Goal: Task Accomplishment & Management: Manage account settings

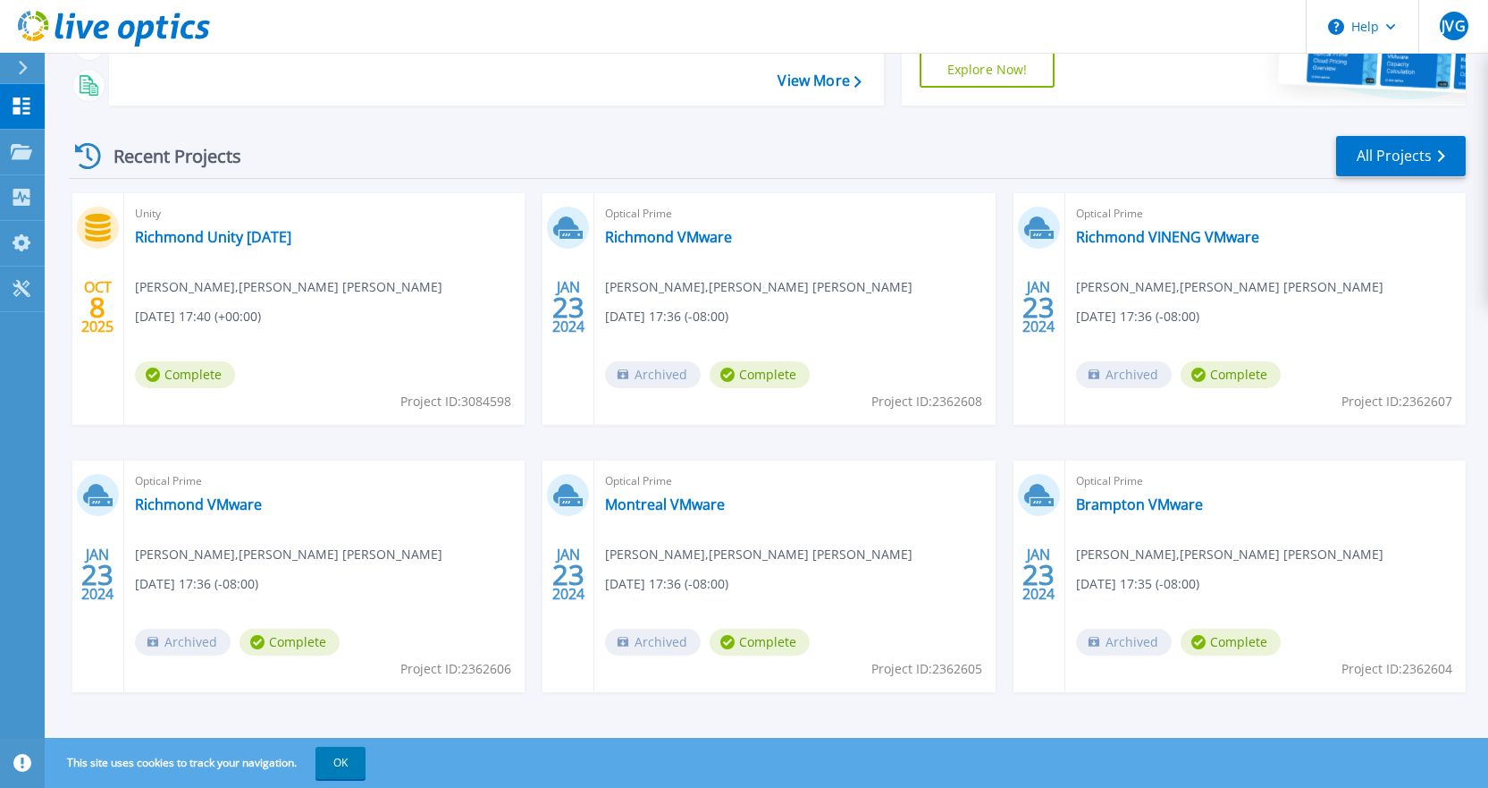
scroll to position [203, 0]
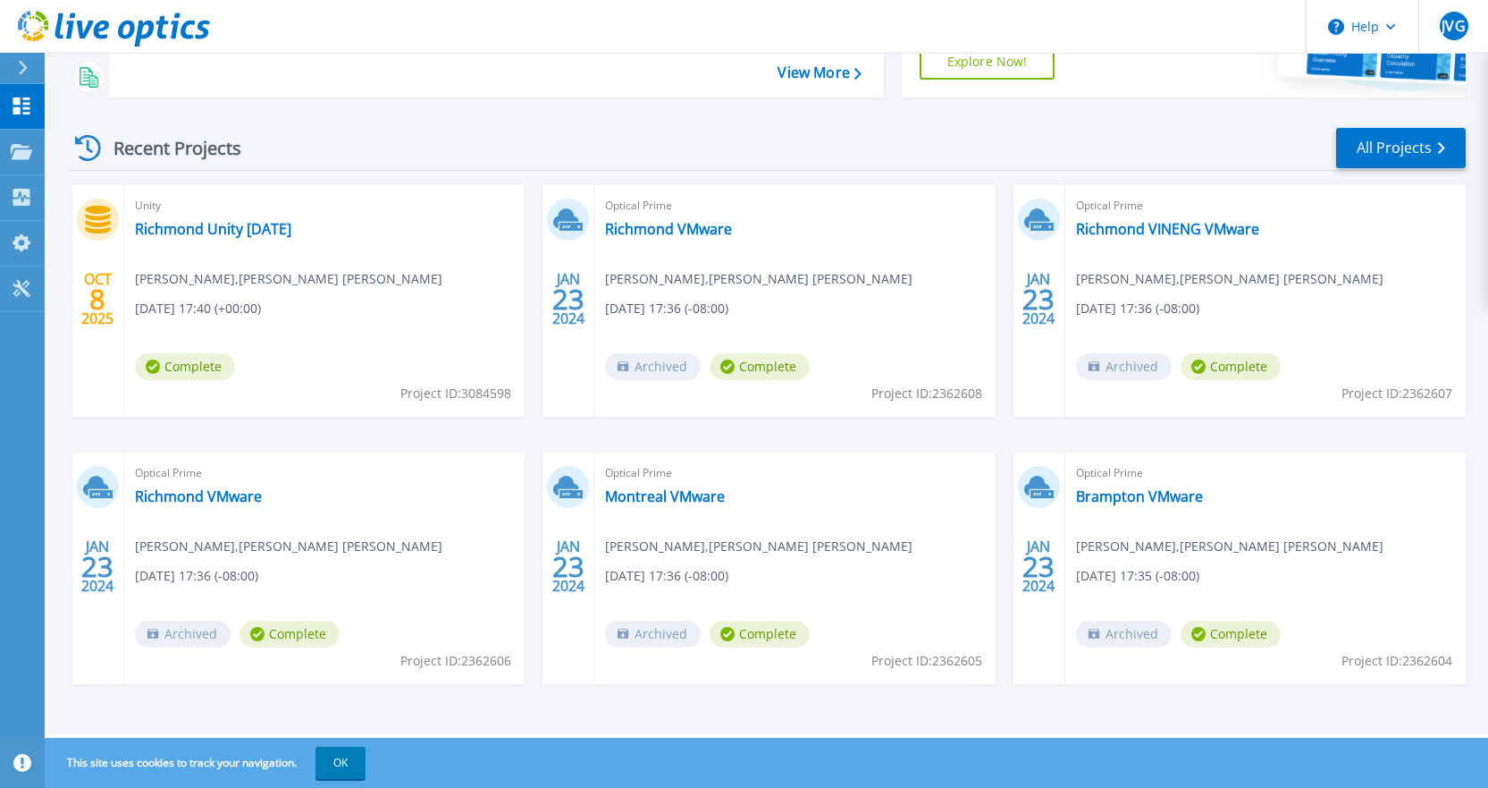
click at [774, 292] on div "Optical Prime Richmond VMware [PERSON_NAME] , [PERSON_NAME] [PERSON_NAME] [DATE…" at bounding box center [794, 301] width 400 height 232
click at [560, 122] on div "Recent Projects All Projects [DATE] Unity [GEOGRAPHIC_DATA] Unity [DATE] [PERSO…" at bounding box center [767, 423] width 1397 height 622
click at [751, 291] on div "Optical Prime Richmond VMware Jack VanGorkum , MACDONALD DETTWILER 01/22/2024, …" at bounding box center [794, 301] width 400 height 232
click at [1388, 152] on link "All Projects" at bounding box center [1401, 148] width 130 height 40
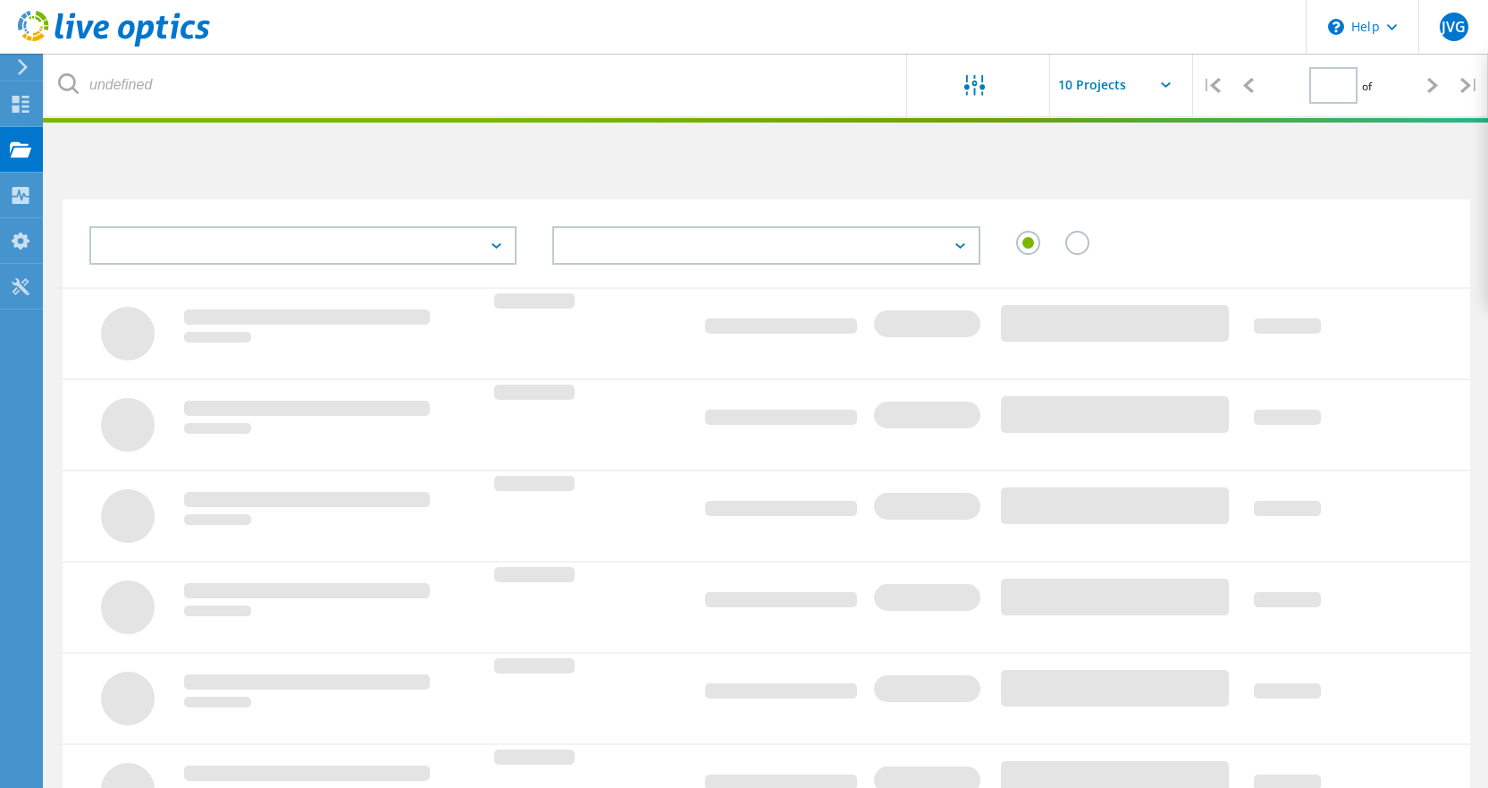
type input "1"
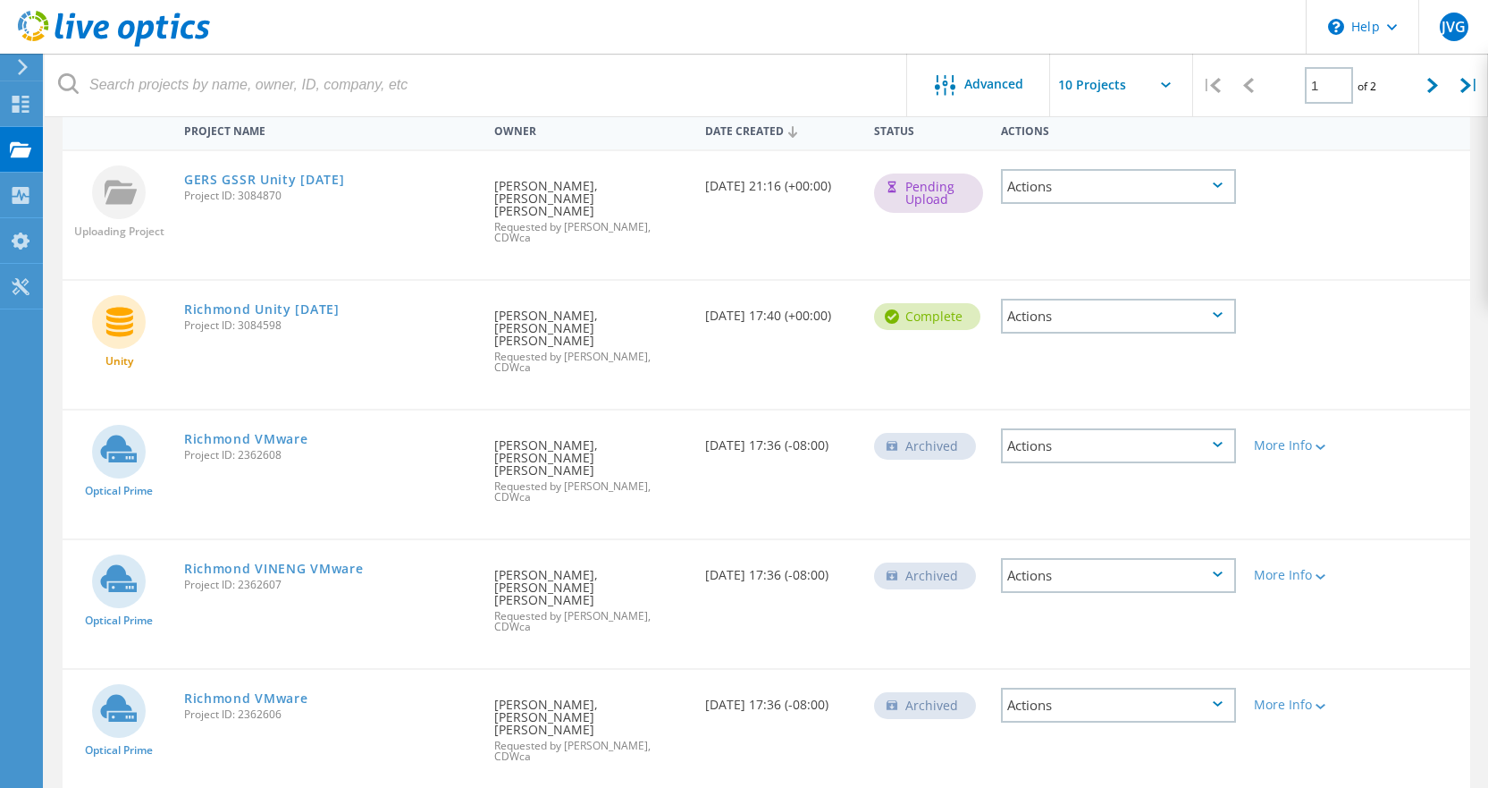
scroll to position [268, 0]
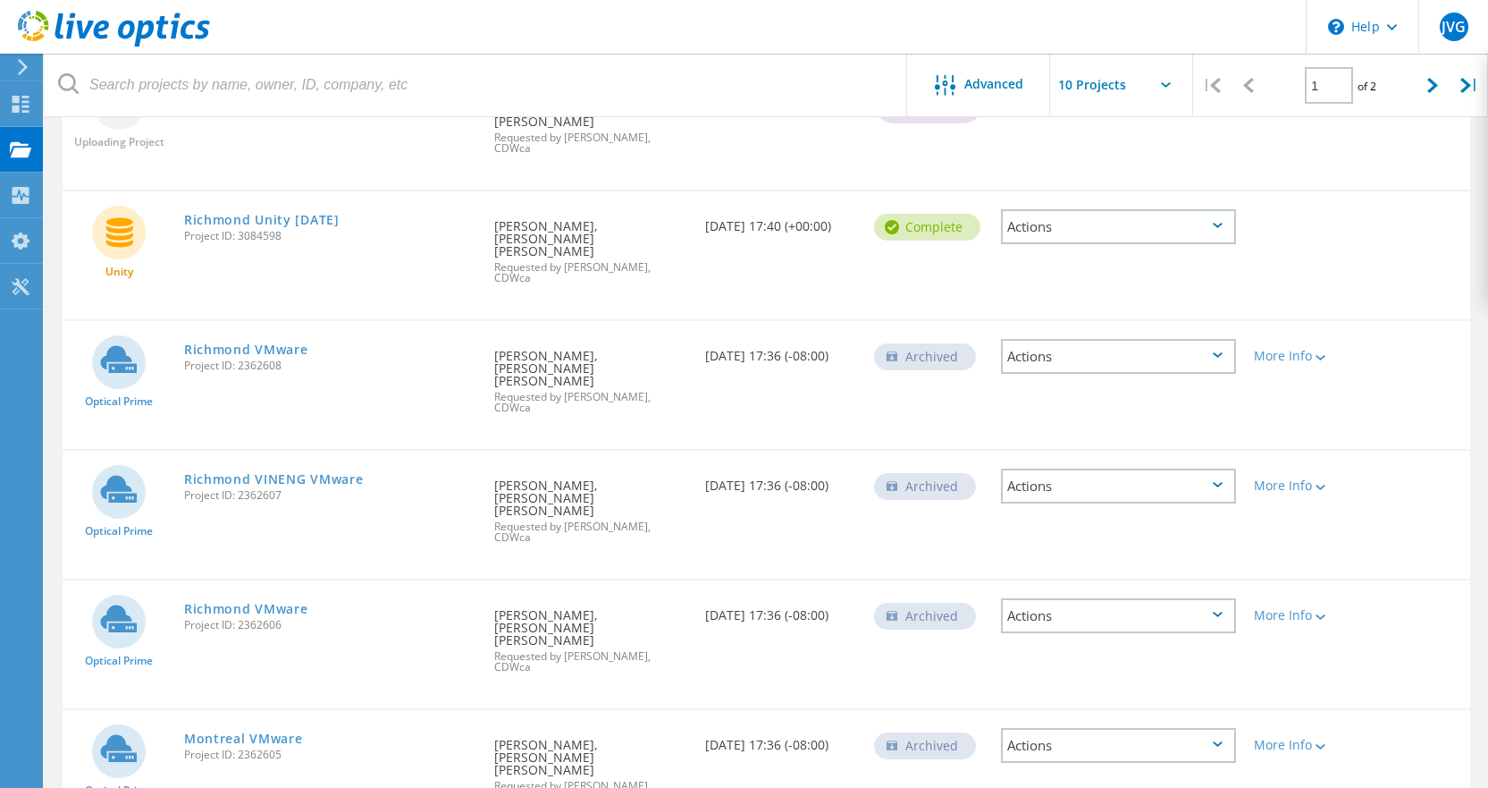
click at [1217, 352] on icon at bounding box center [1218, 354] width 10 height 5
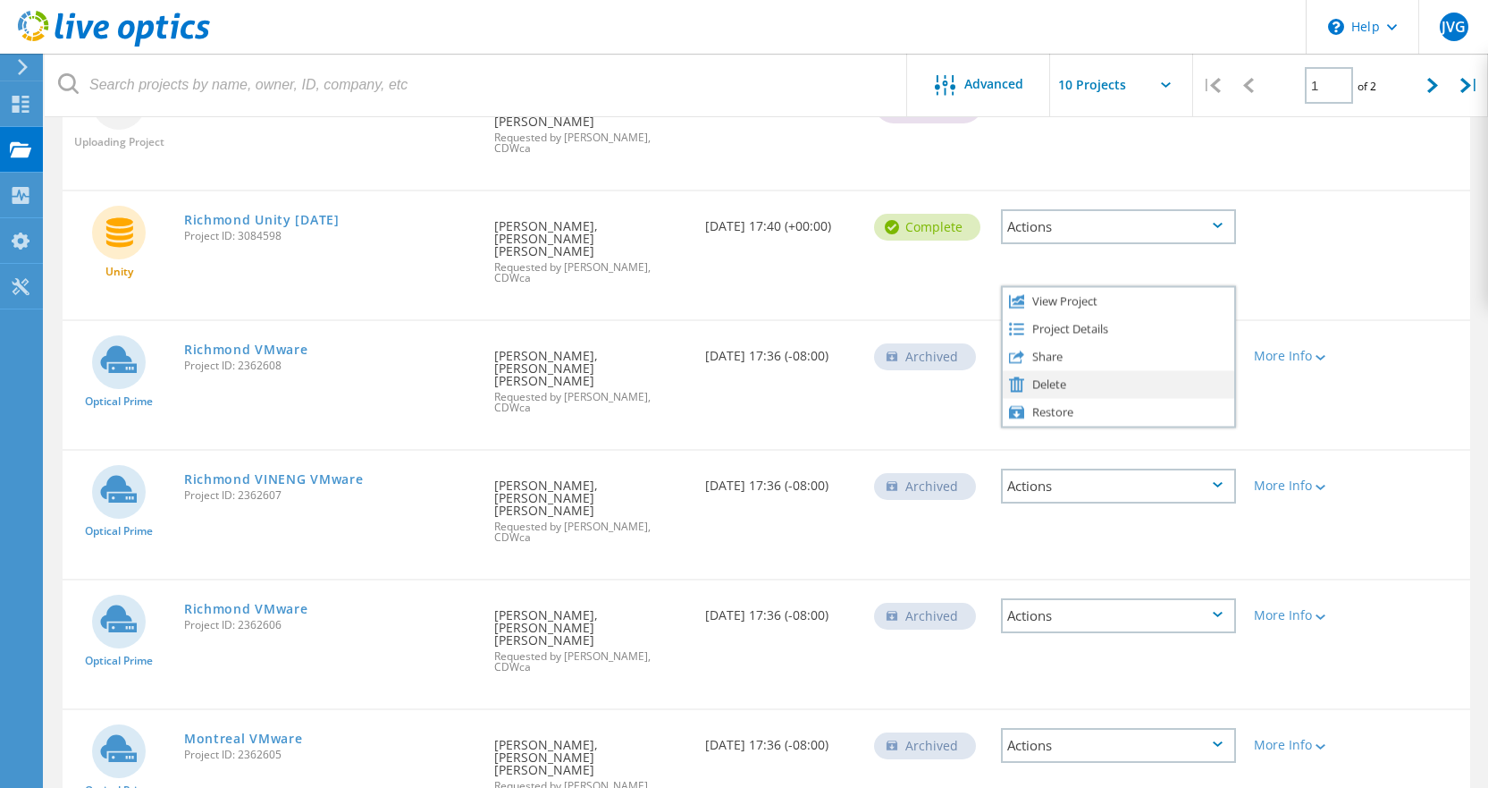
click at [1039, 370] on div "Delete" at bounding box center [1119, 384] width 232 height 28
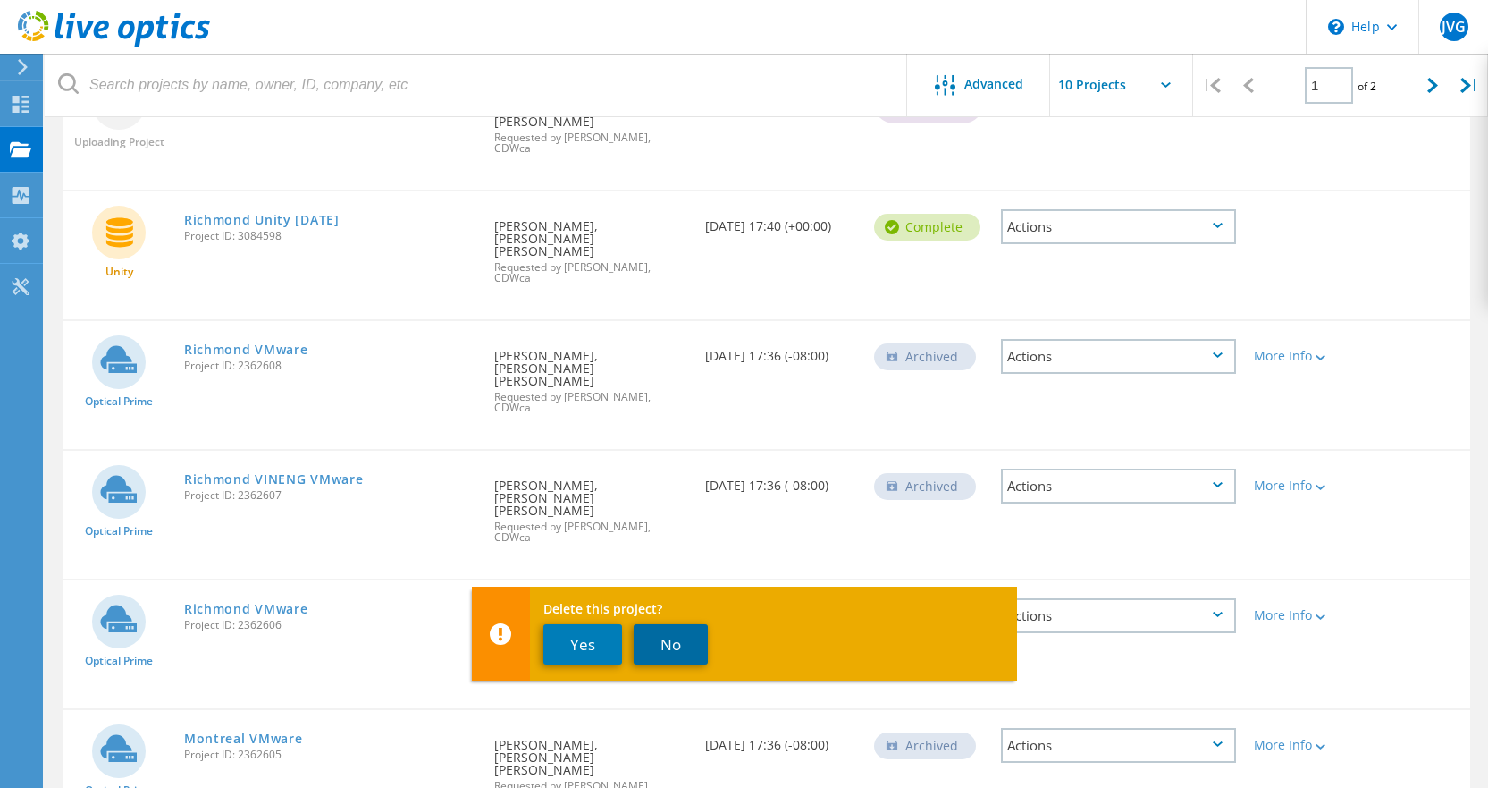
click at [662, 645] on button "No" at bounding box center [671, 644] width 74 height 40
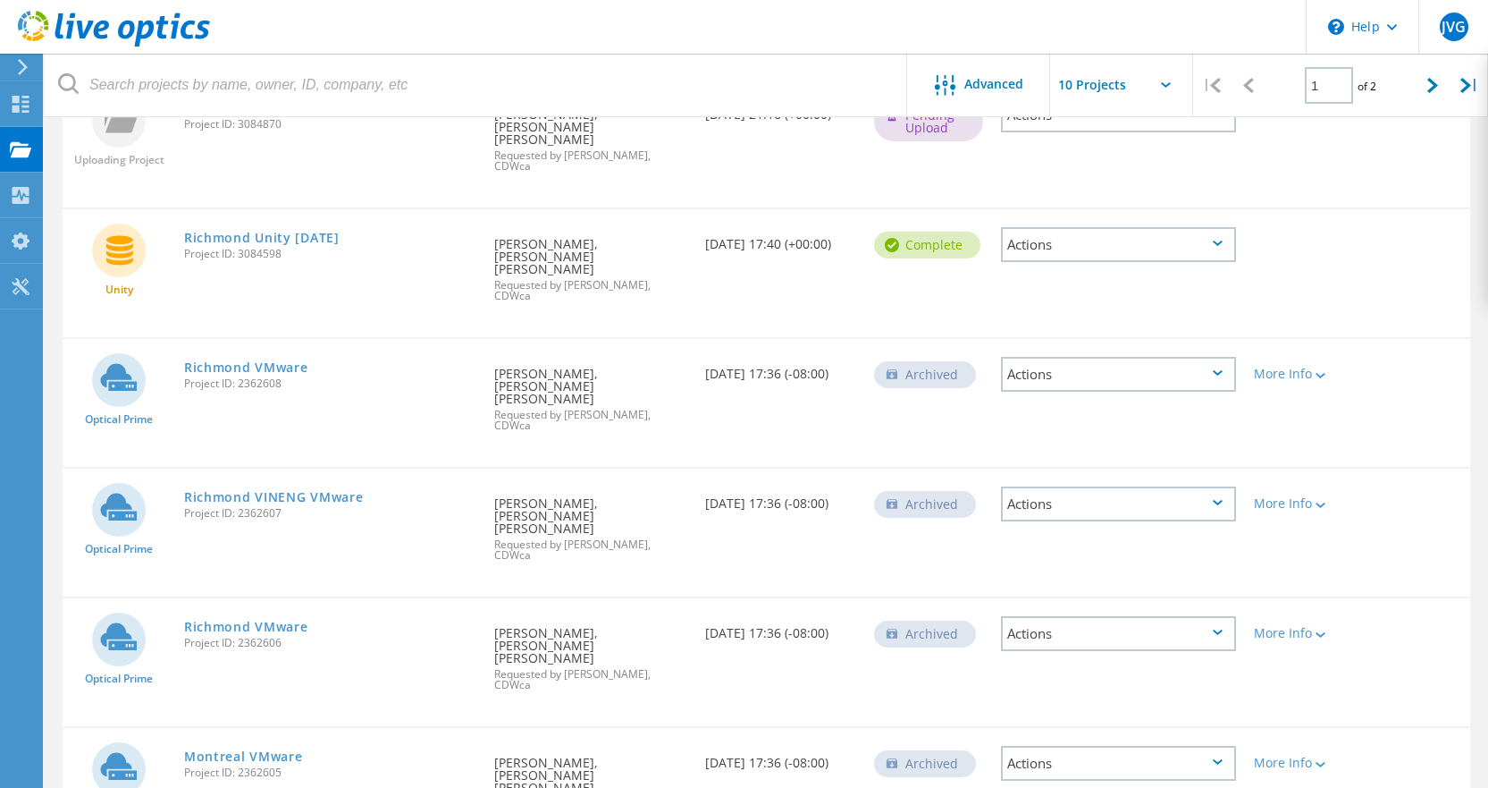
scroll to position [0, 0]
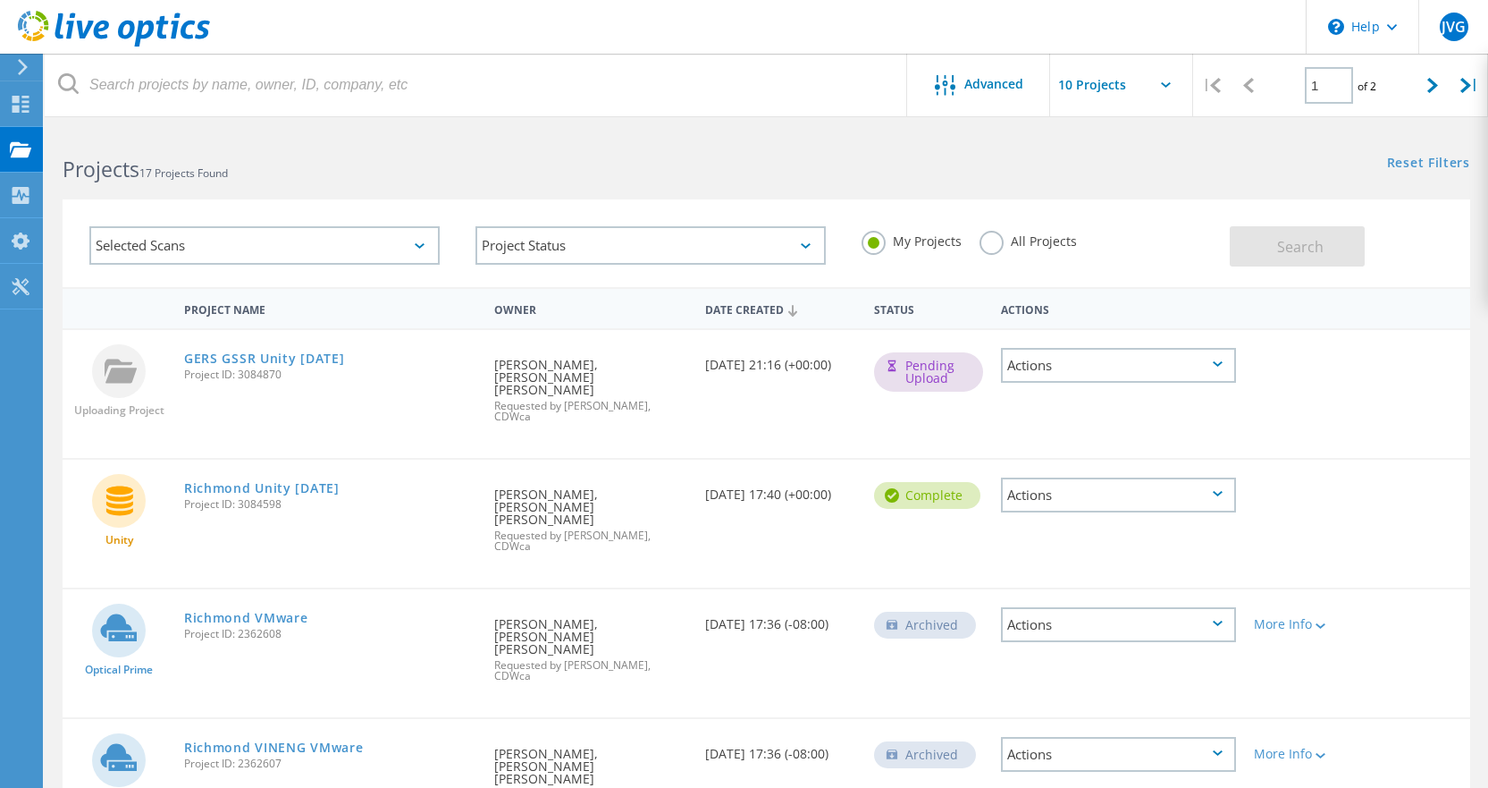
click at [389, 158] on h2 "Projects 17 Projects Found" at bounding box center [406, 169] width 686 height 29
click at [417, 243] on icon at bounding box center [420, 245] width 10 height 5
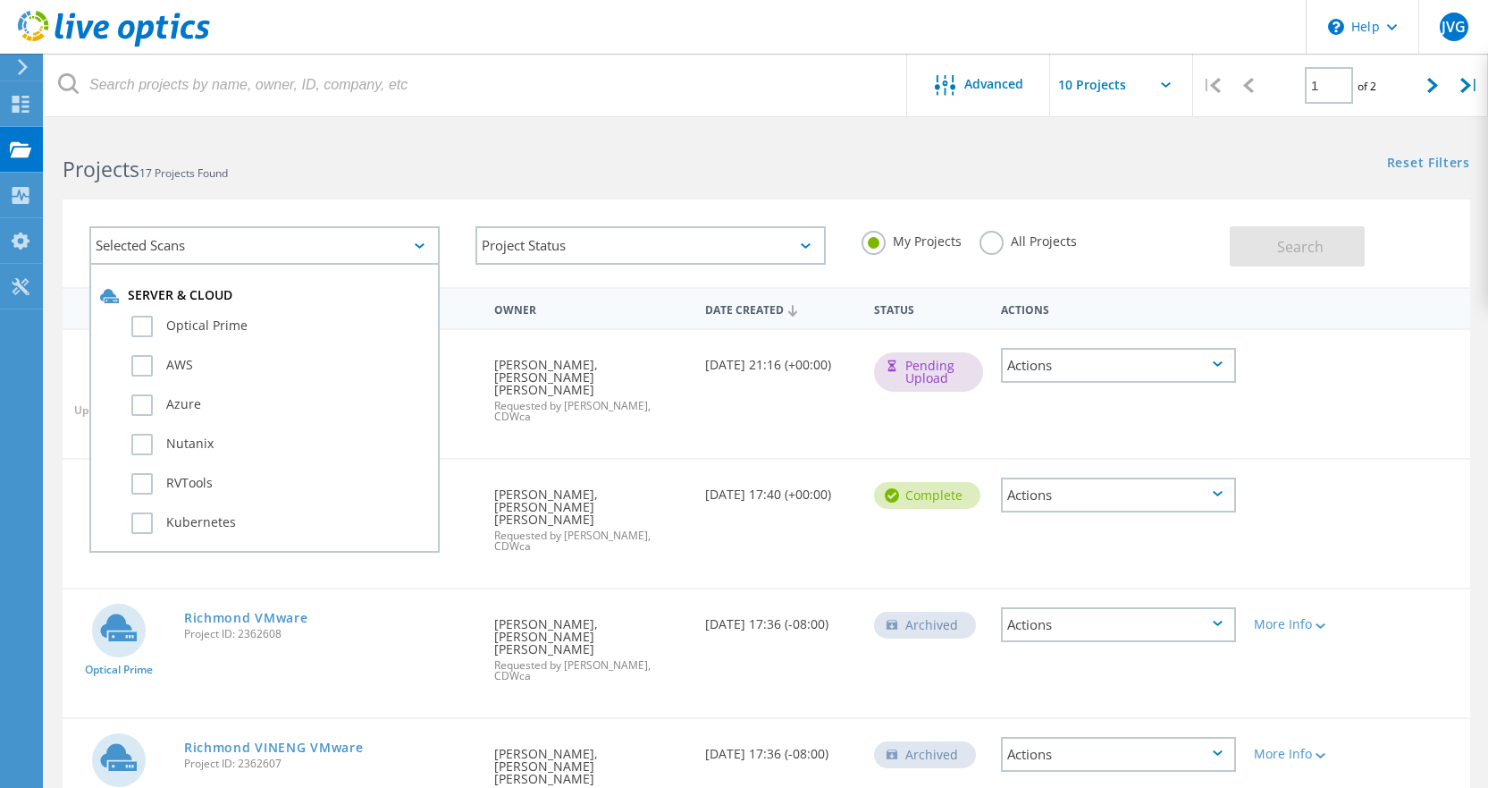
click at [417, 243] on icon at bounding box center [420, 245] width 10 height 5
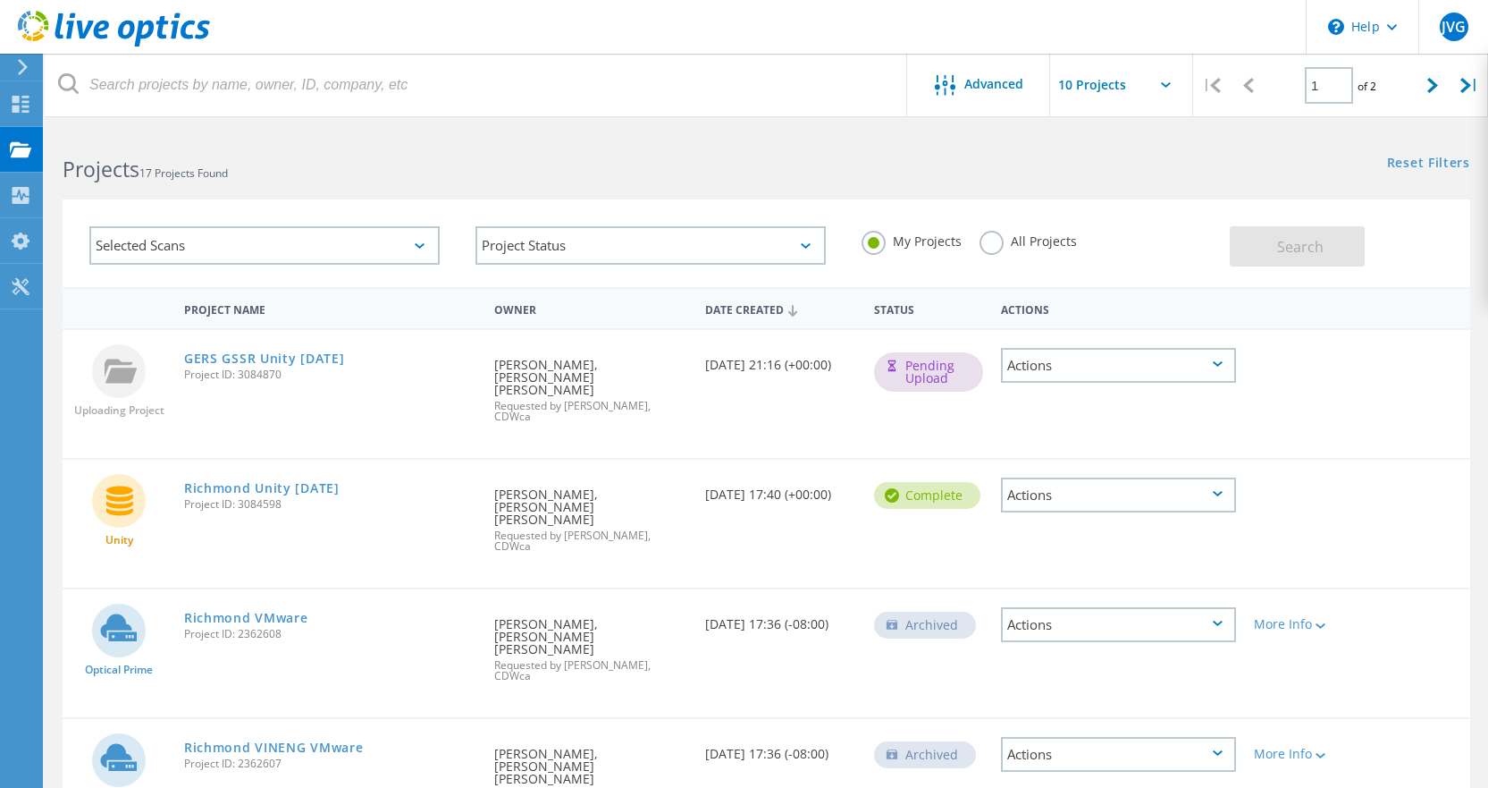
click at [423, 241] on div "Selected Scans" at bounding box center [264, 245] width 350 height 38
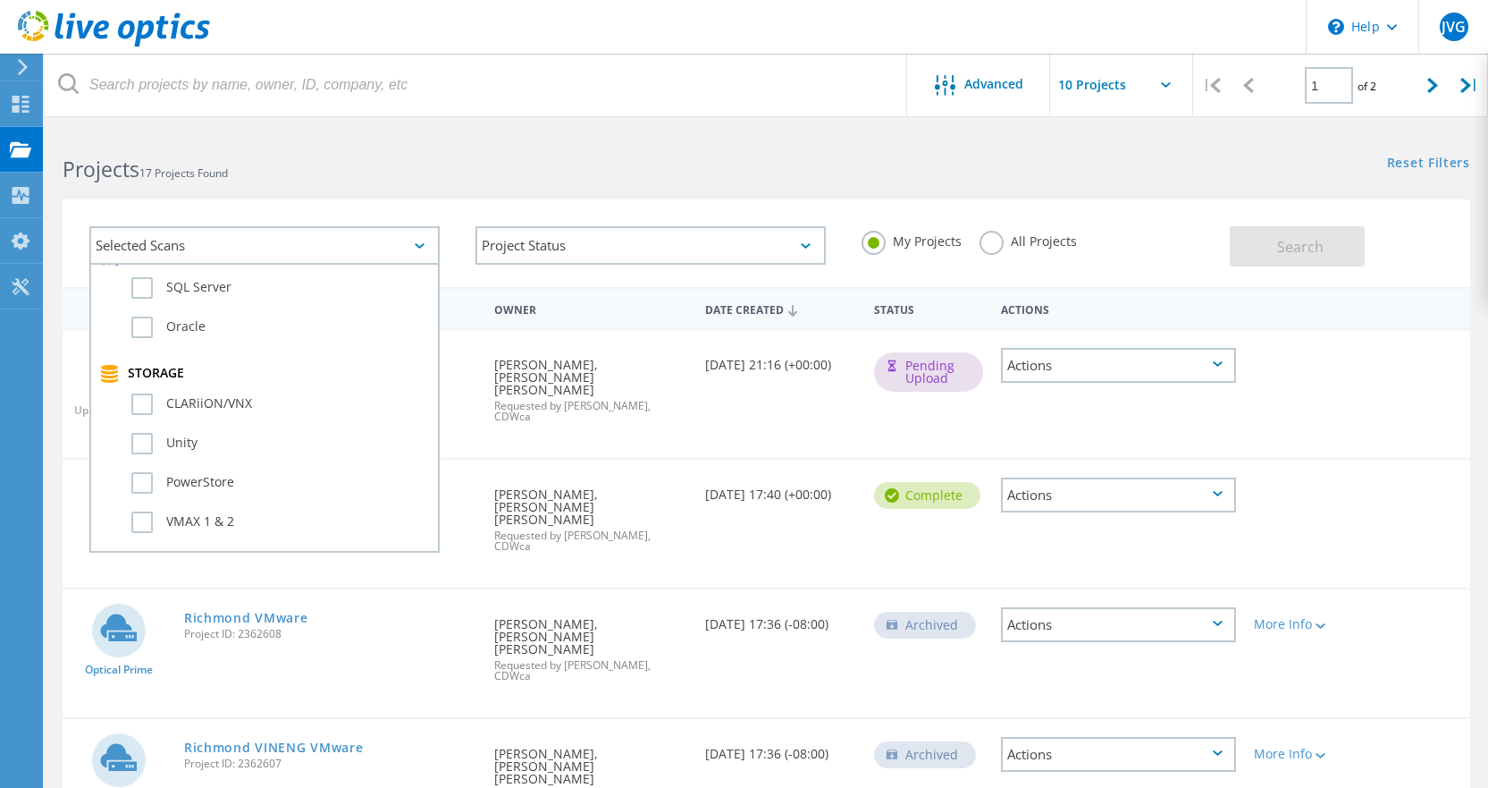
scroll to position [358, 0]
click at [261, 393] on label "Unity" at bounding box center [280, 397] width 298 height 21
click at [0, 0] on input "Unity" at bounding box center [0, 0] width 0 height 0
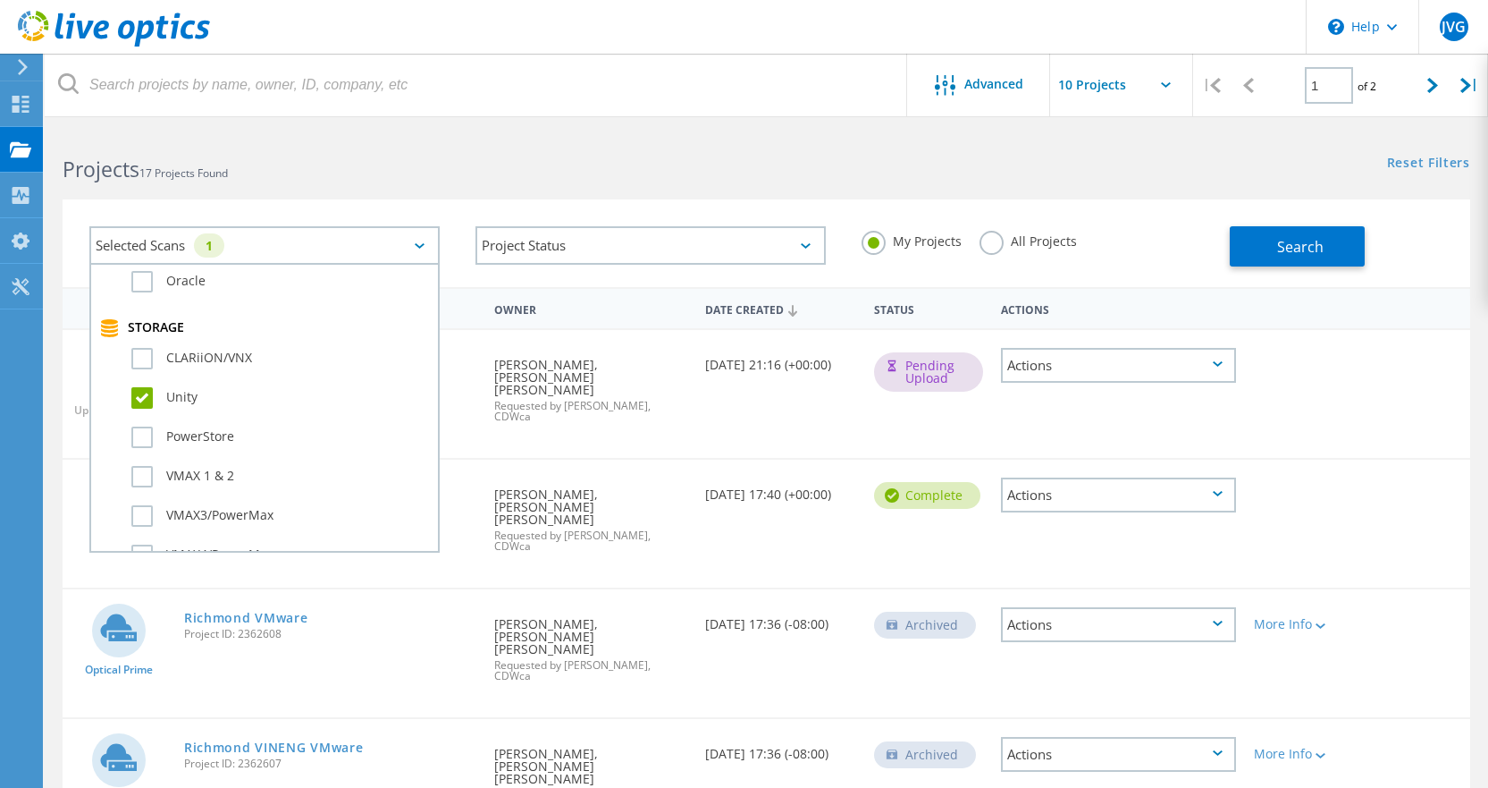
click at [420, 207] on div "Selected Scans 1 Server & Cloud Optical Prime AWS Azure Nutanix RVTools Kuberne…" at bounding box center [767, 243] width 1408 height 88
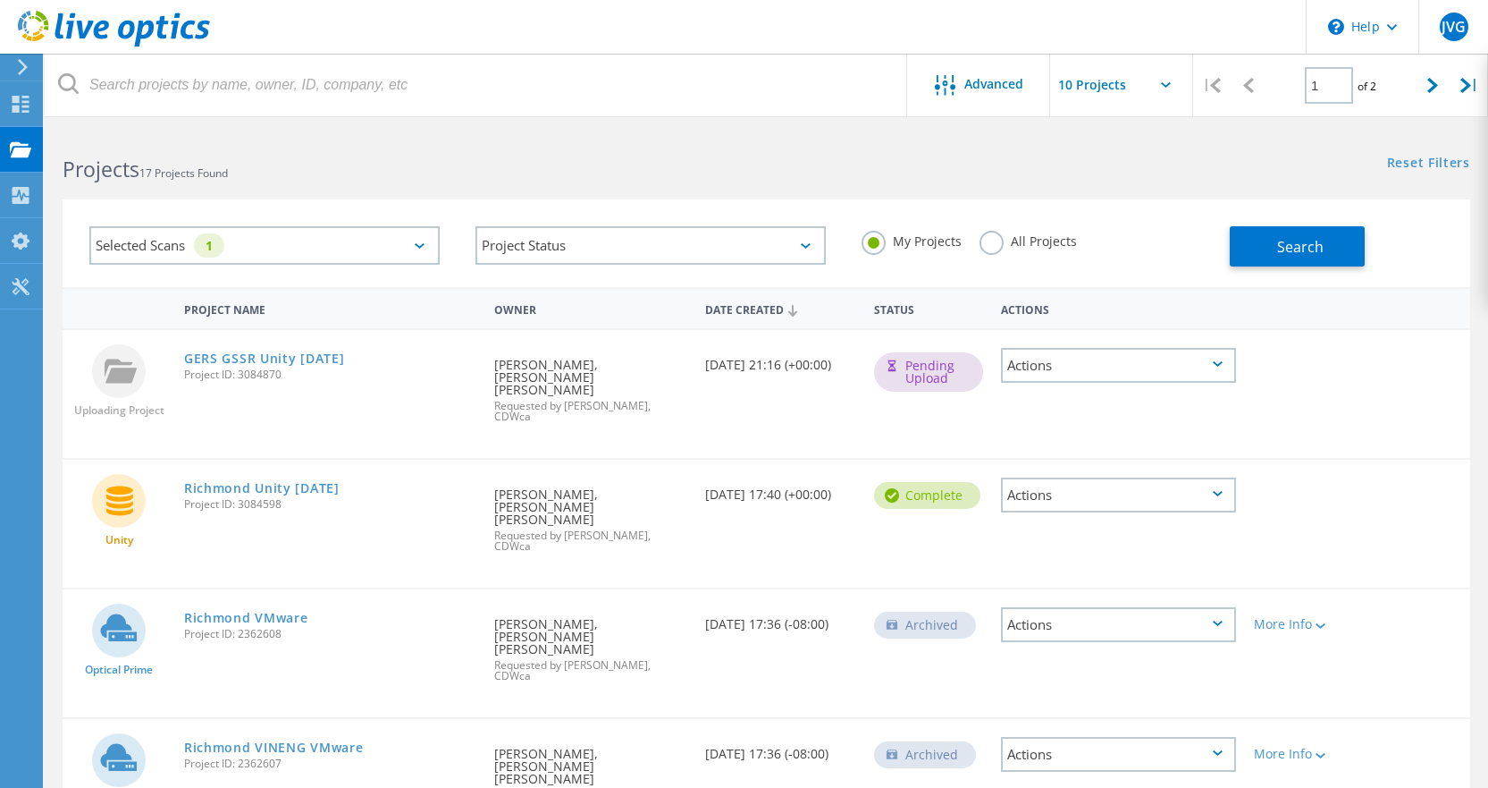
click at [420, 248] on icon at bounding box center [420, 245] width 10 height 5
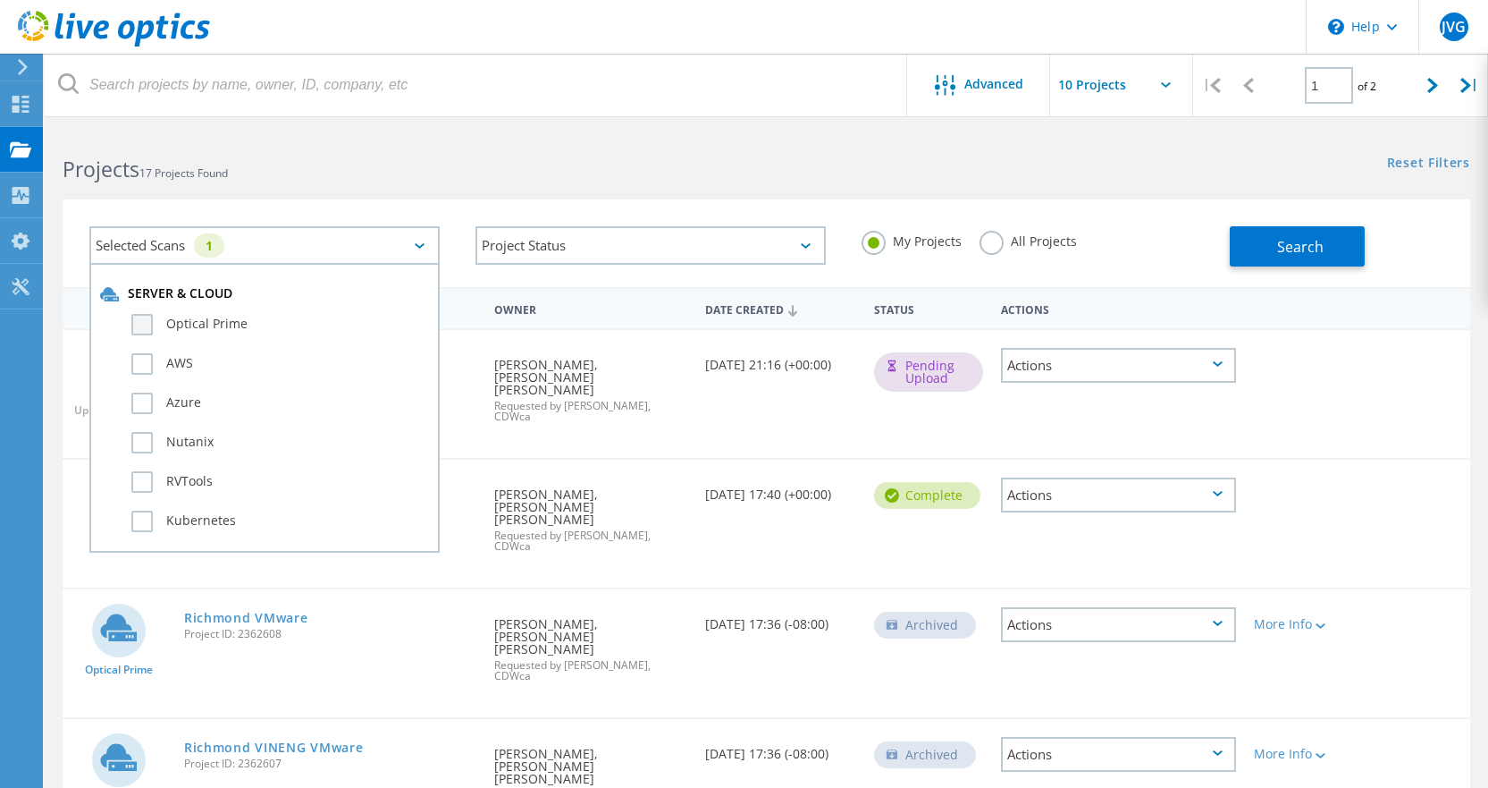
scroll to position [0, 0]
click at [459, 215] on div "Project Status In Progress Complete Published Anonymous Archived Error" at bounding box center [651, 245] width 386 height 74
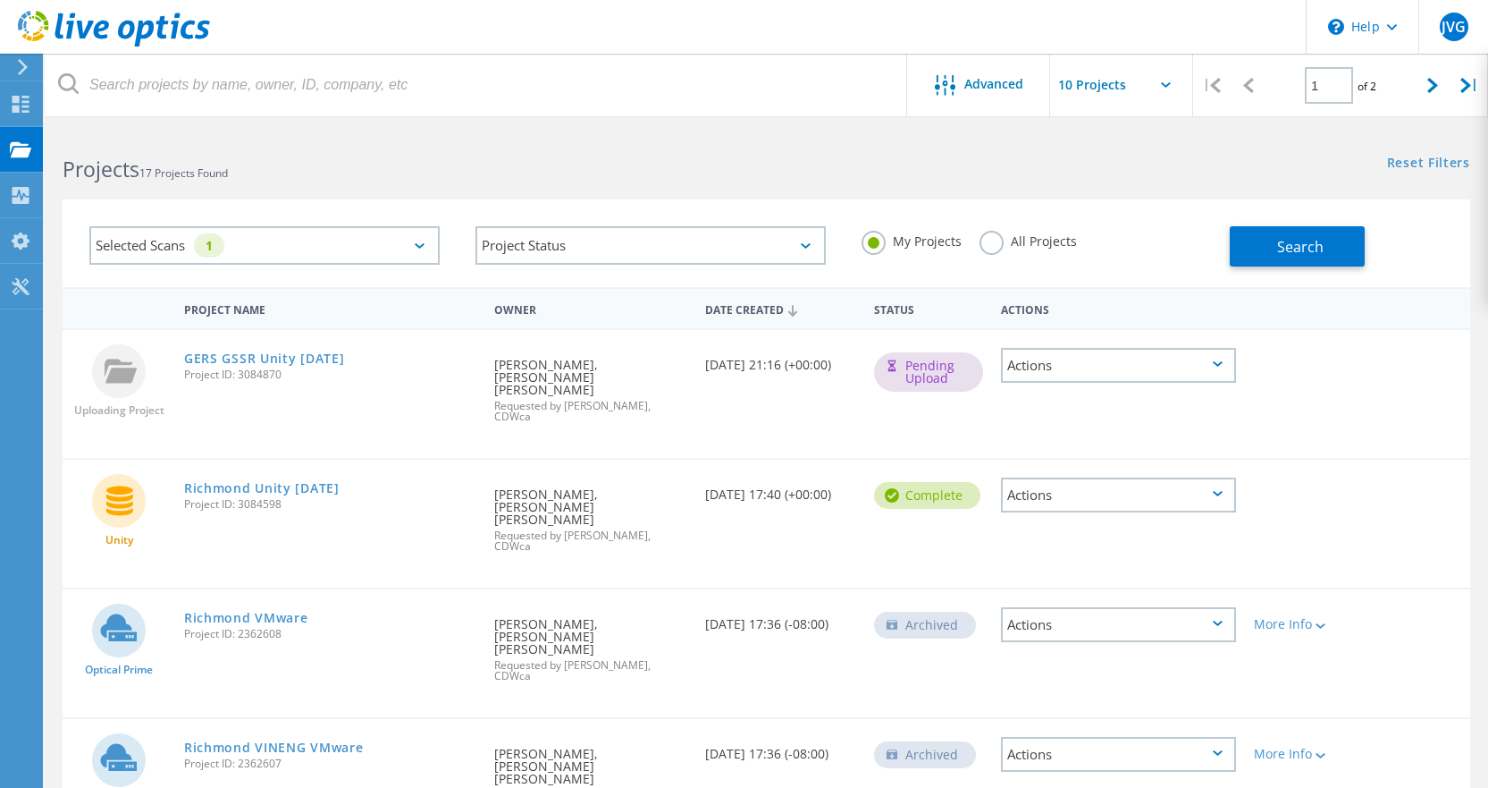
click at [1219, 620] on icon at bounding box center [1218, 622] width 10 height 5
click at [1035, 638] on div "Delete" at bounding box center [1119, 652] width 232 height 28
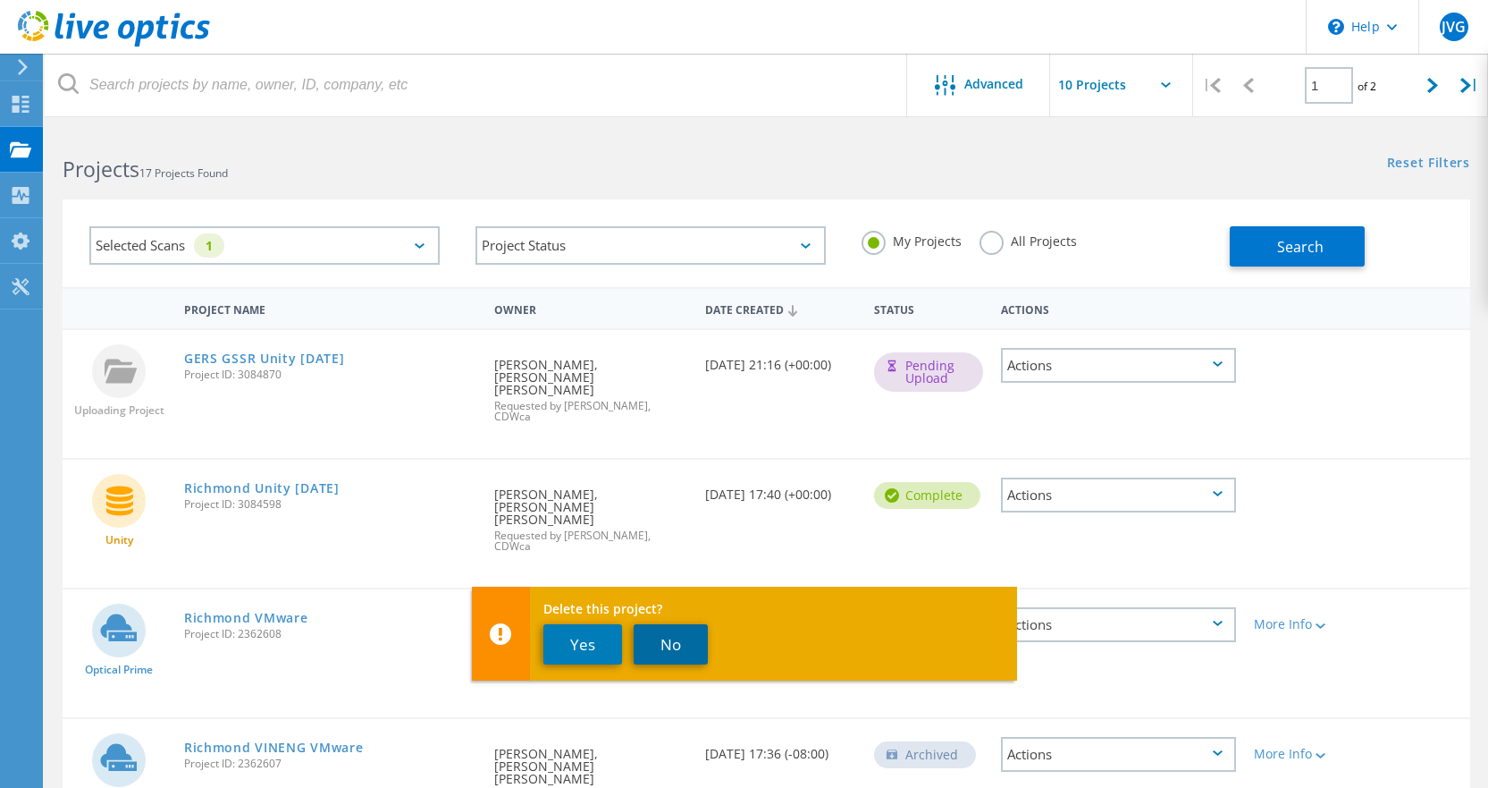
click at [666, 649] on button "No" at bounding box center [671, 644] width 74 height 40
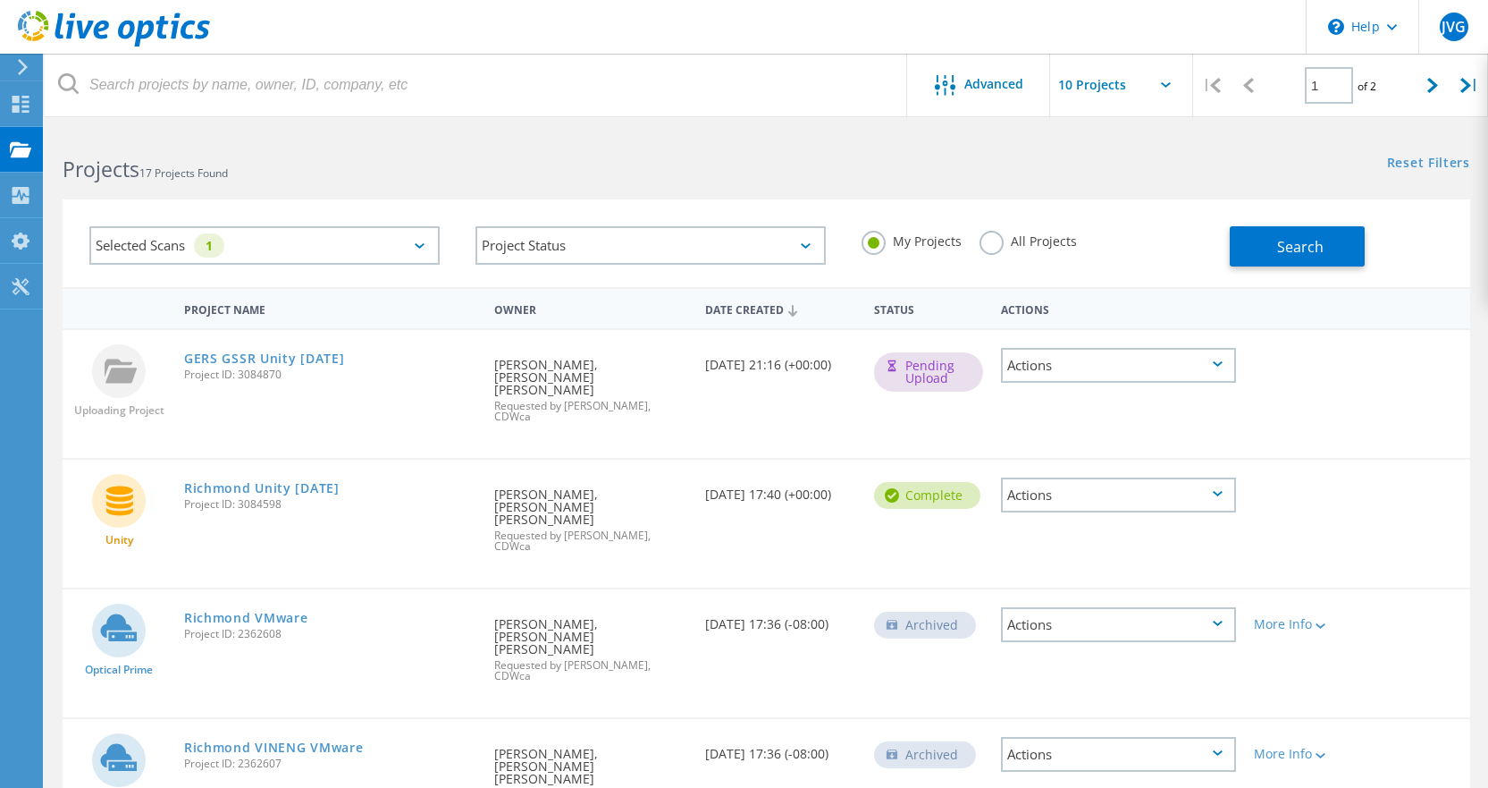
click at [1077, 607] on div "Actions" at bounding box center [1119, 624] width 236 height 35
click at [441, 589] on div "Richmond VMware Project ID: 2362608" at bounding box center [330, 623] width 310 height 68
click at [653, 167] on h2 "Projects 17 Projects Found" at bounding box center [406, 169] width 686 height 29
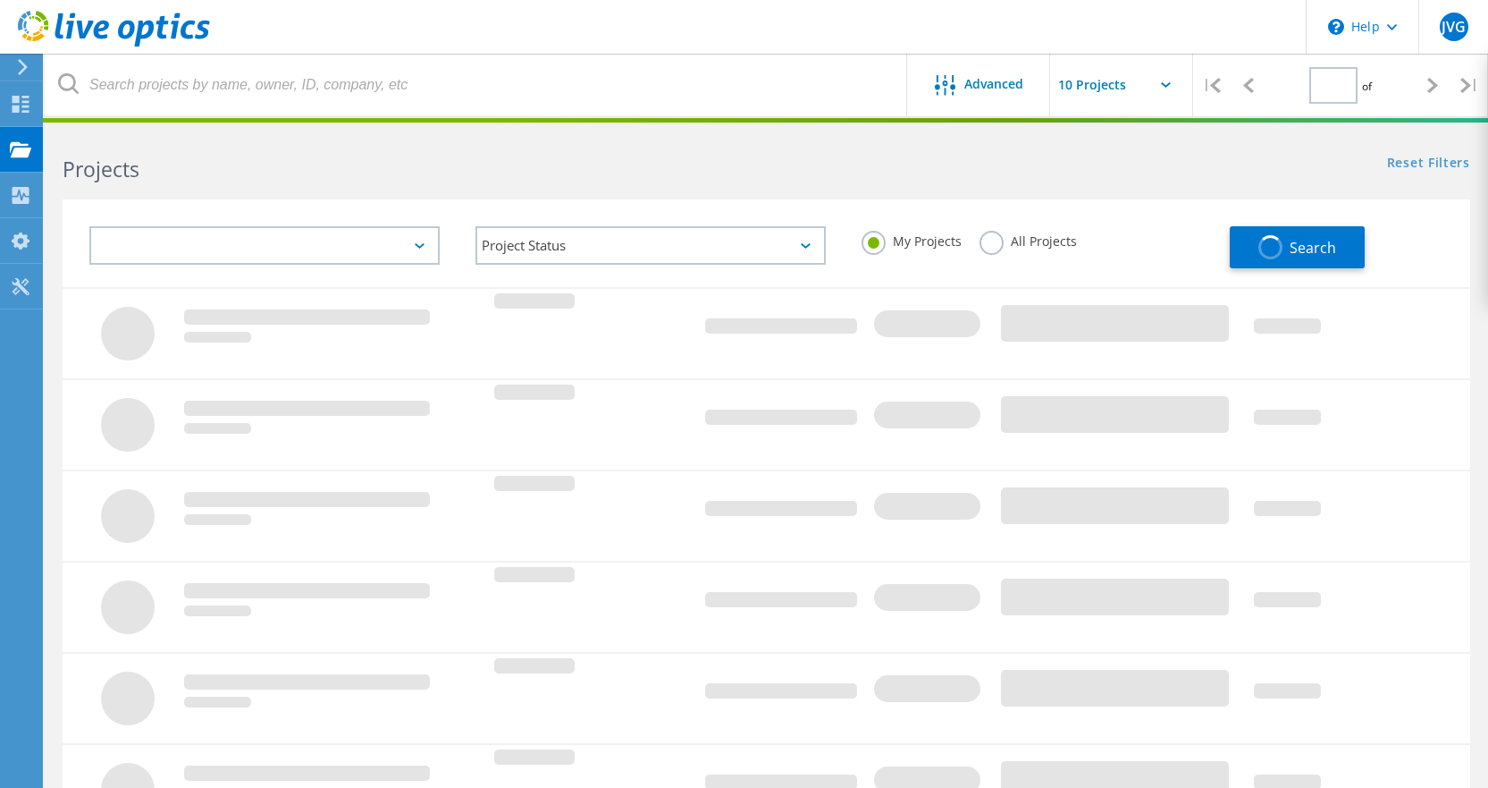
type input "1"
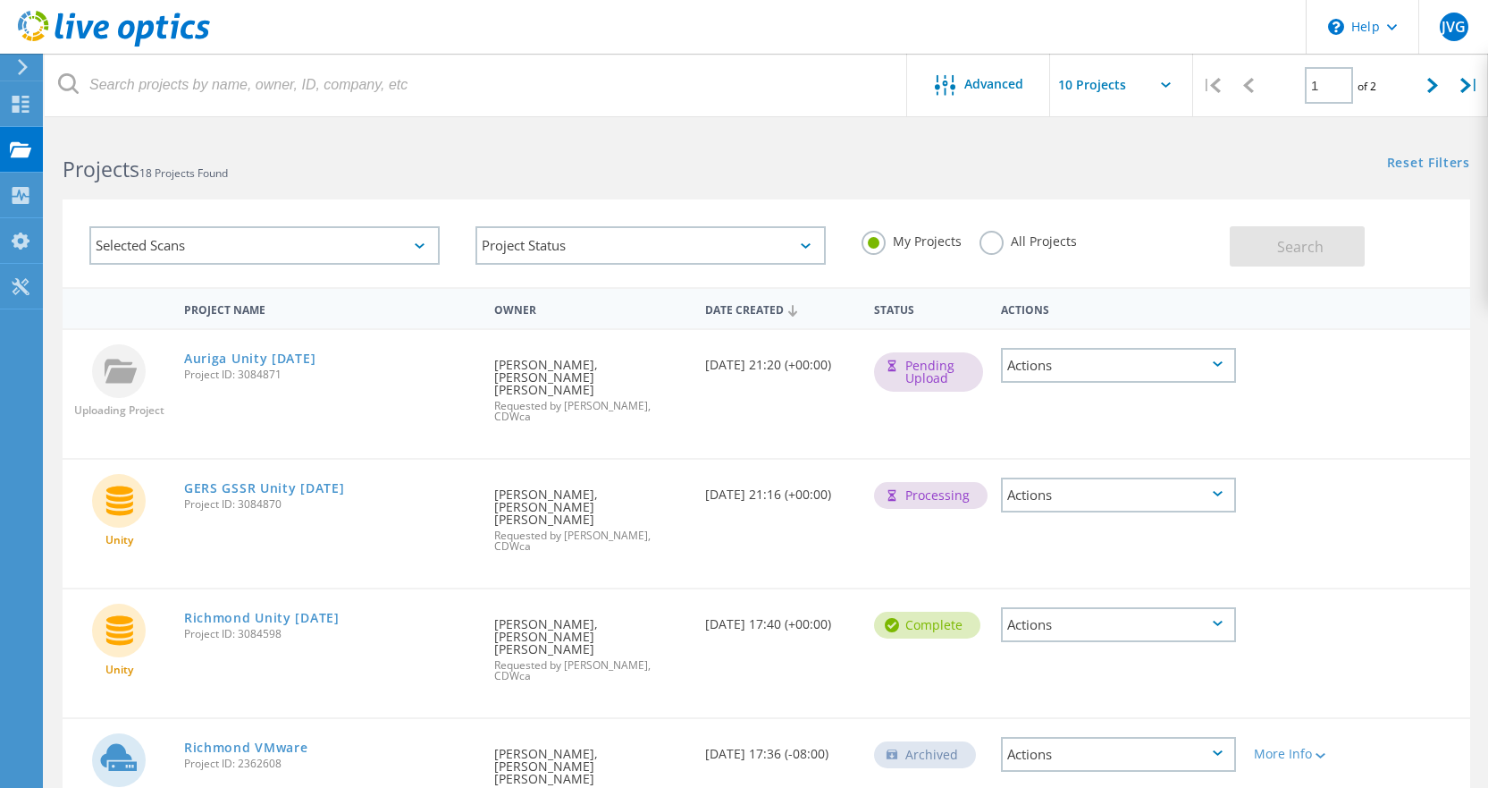
click at [753, 151] on div "Projects 18 Projects Found" at bounding box center [405, 153] width 721 height 47
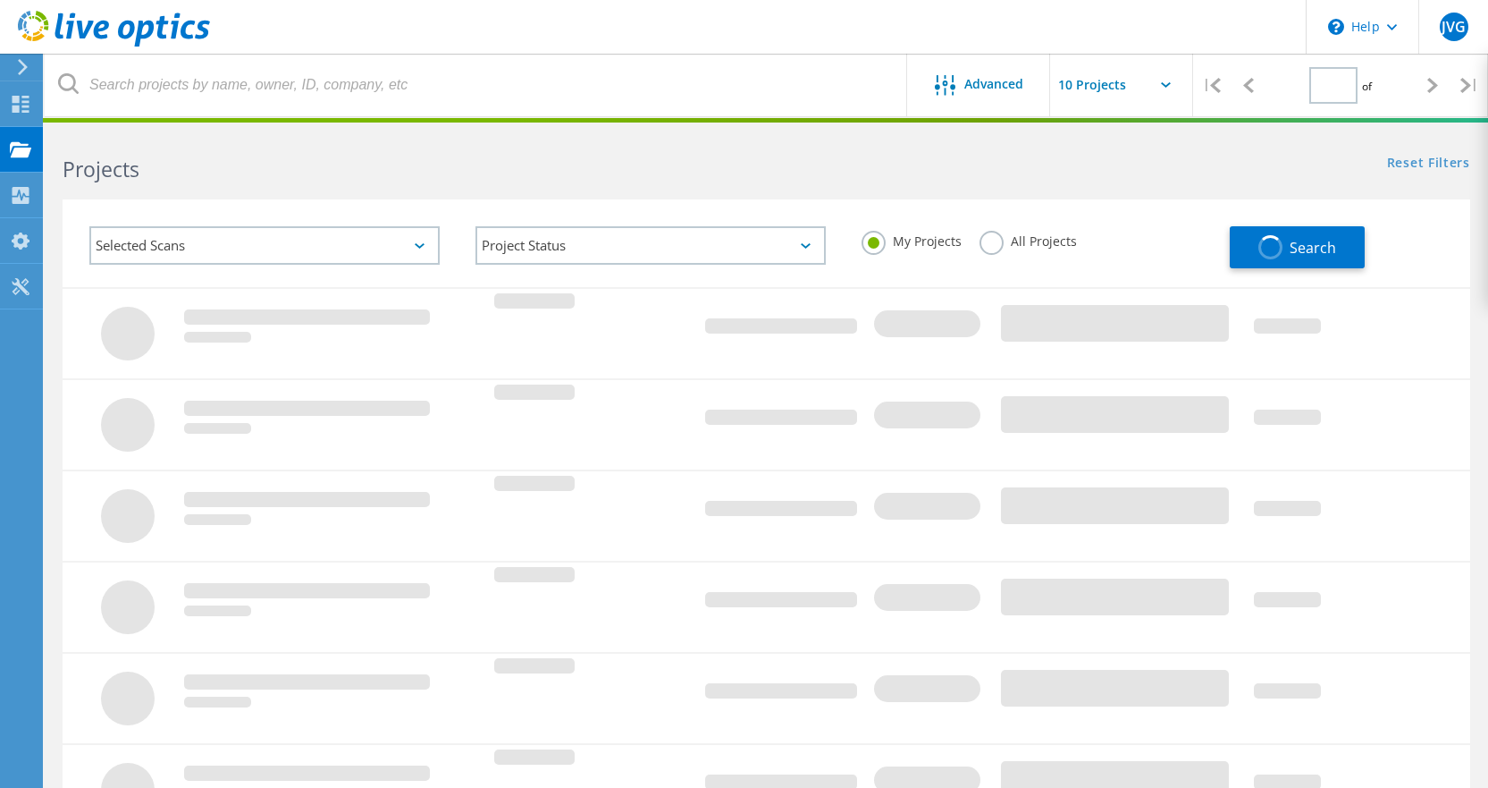
type input "1"
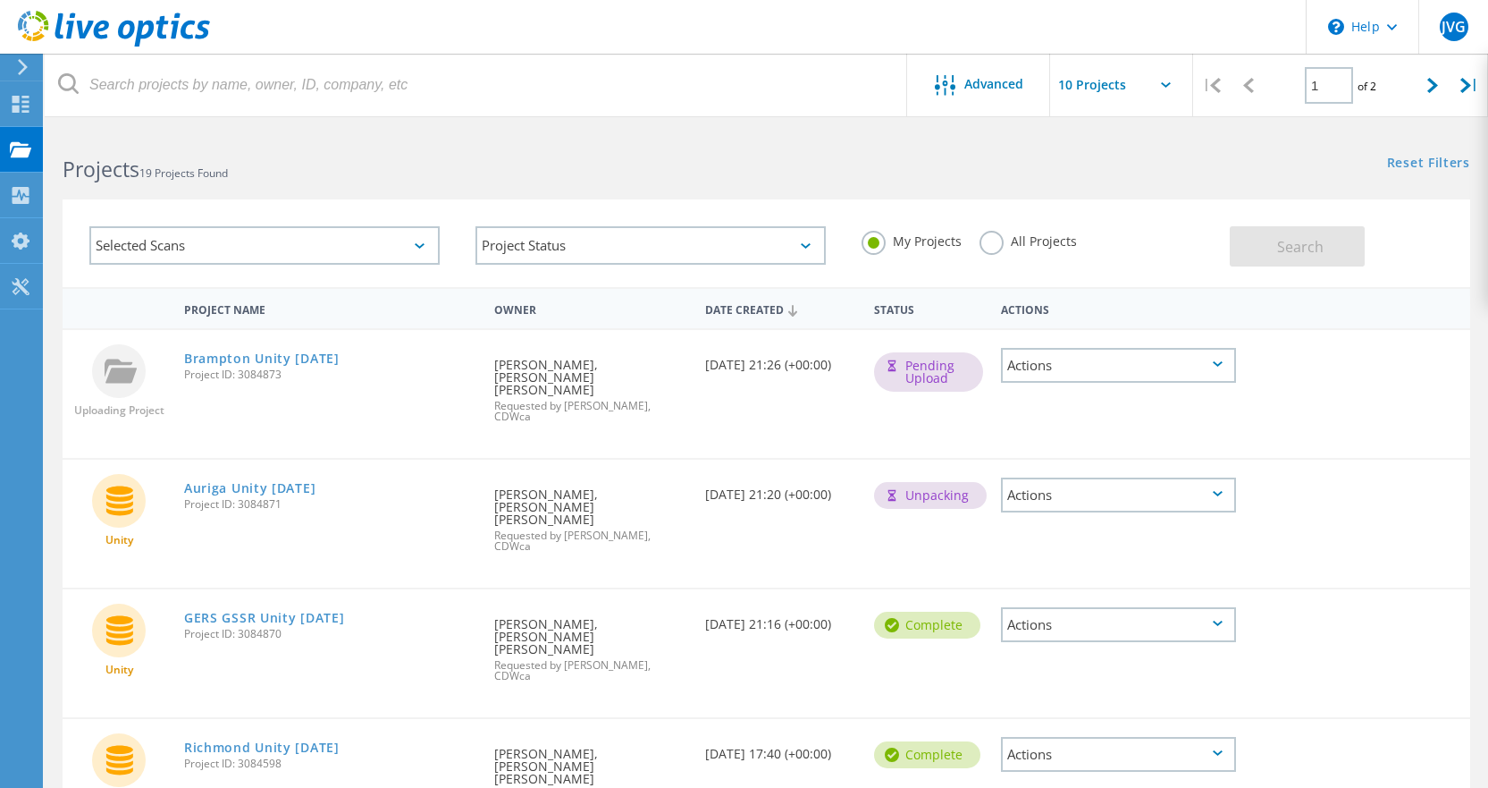
click at [543, 167] on h2 "Projects 19 Projects Found" at bounding box center [406, 169] width 686 height 29
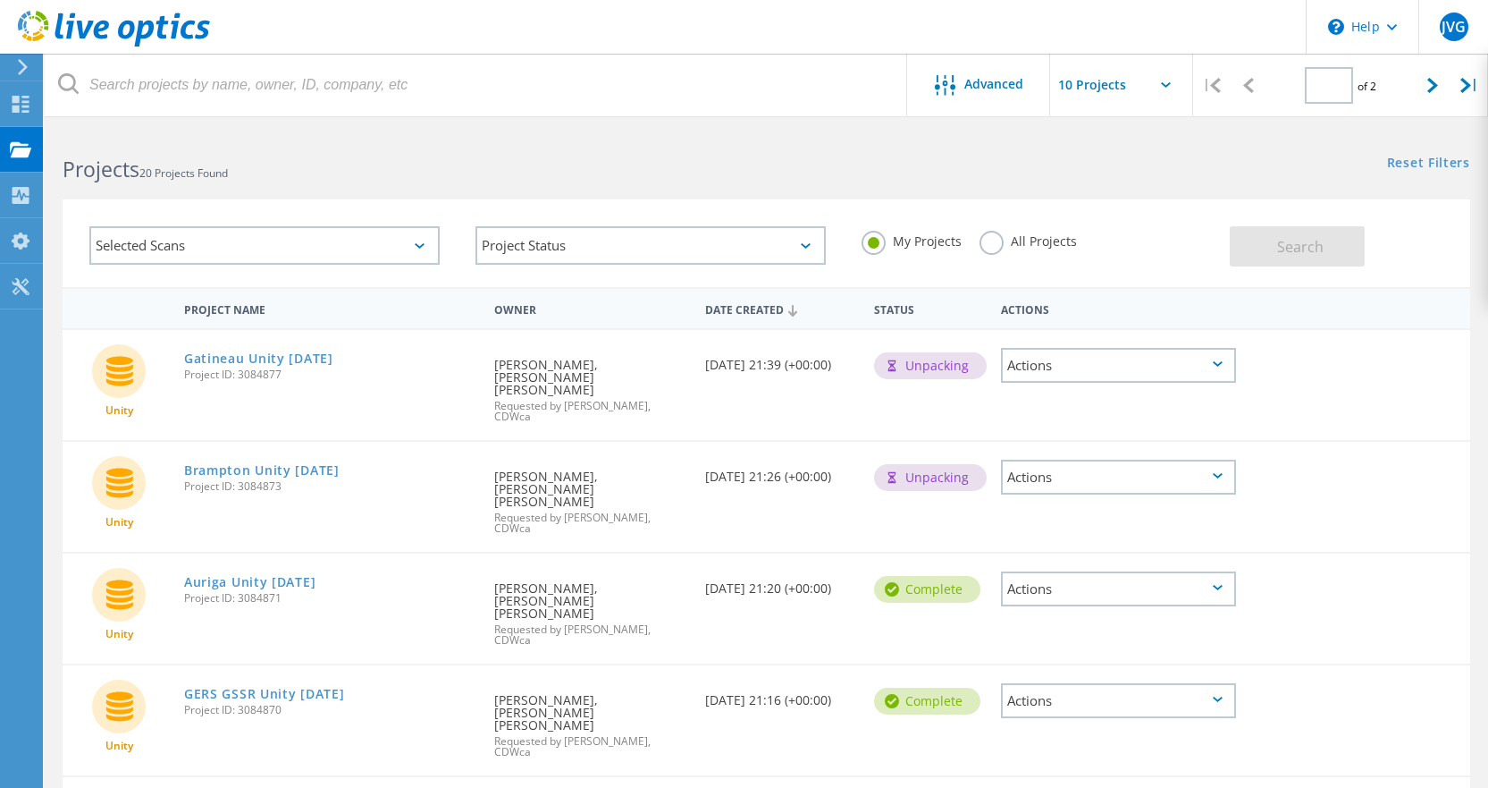
type input "1"
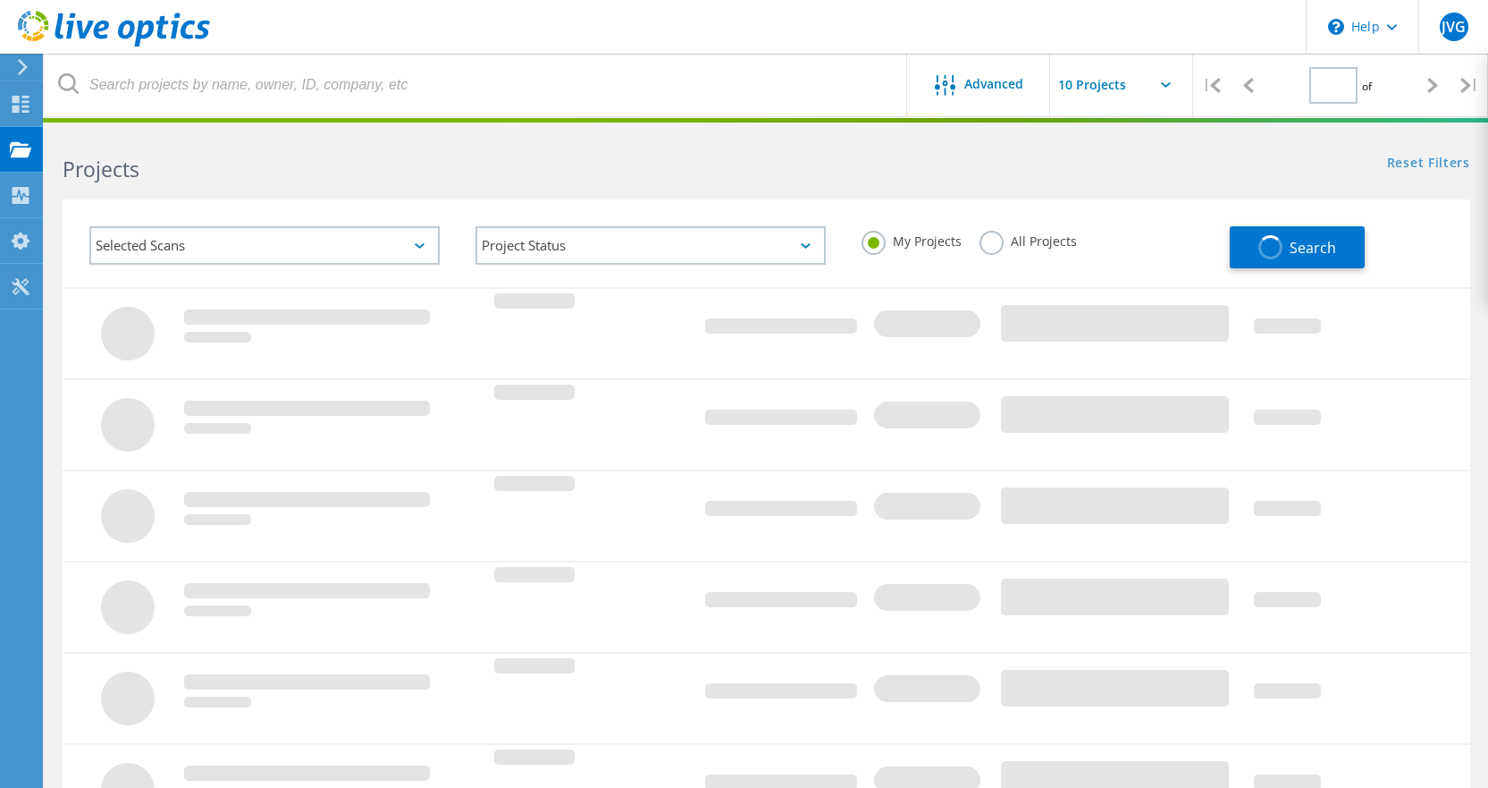
type input "1"
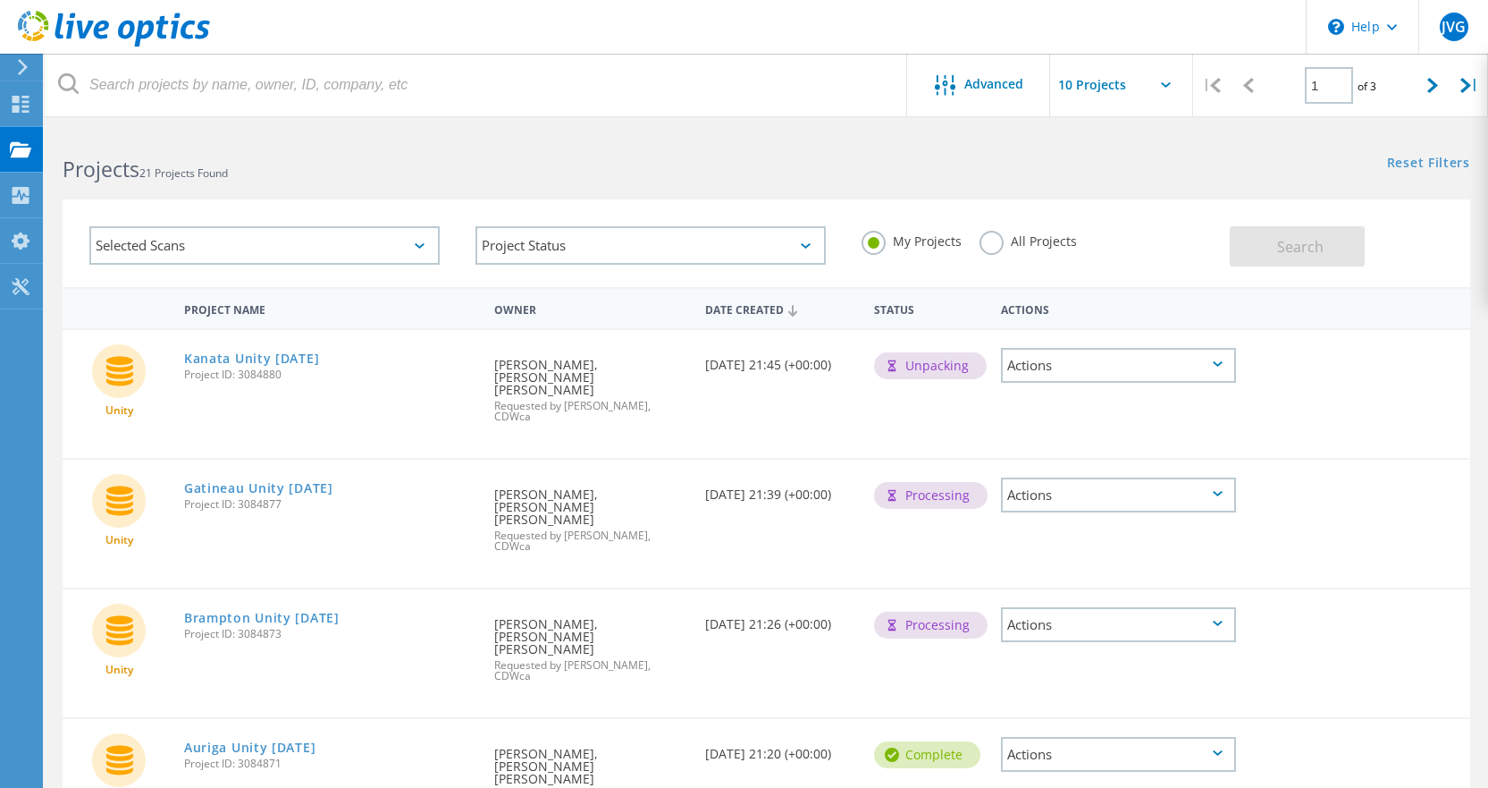
click at [510, 153] on div "Projects 21 Projects Found" at bounding box center [405, 153] width 721 height 47
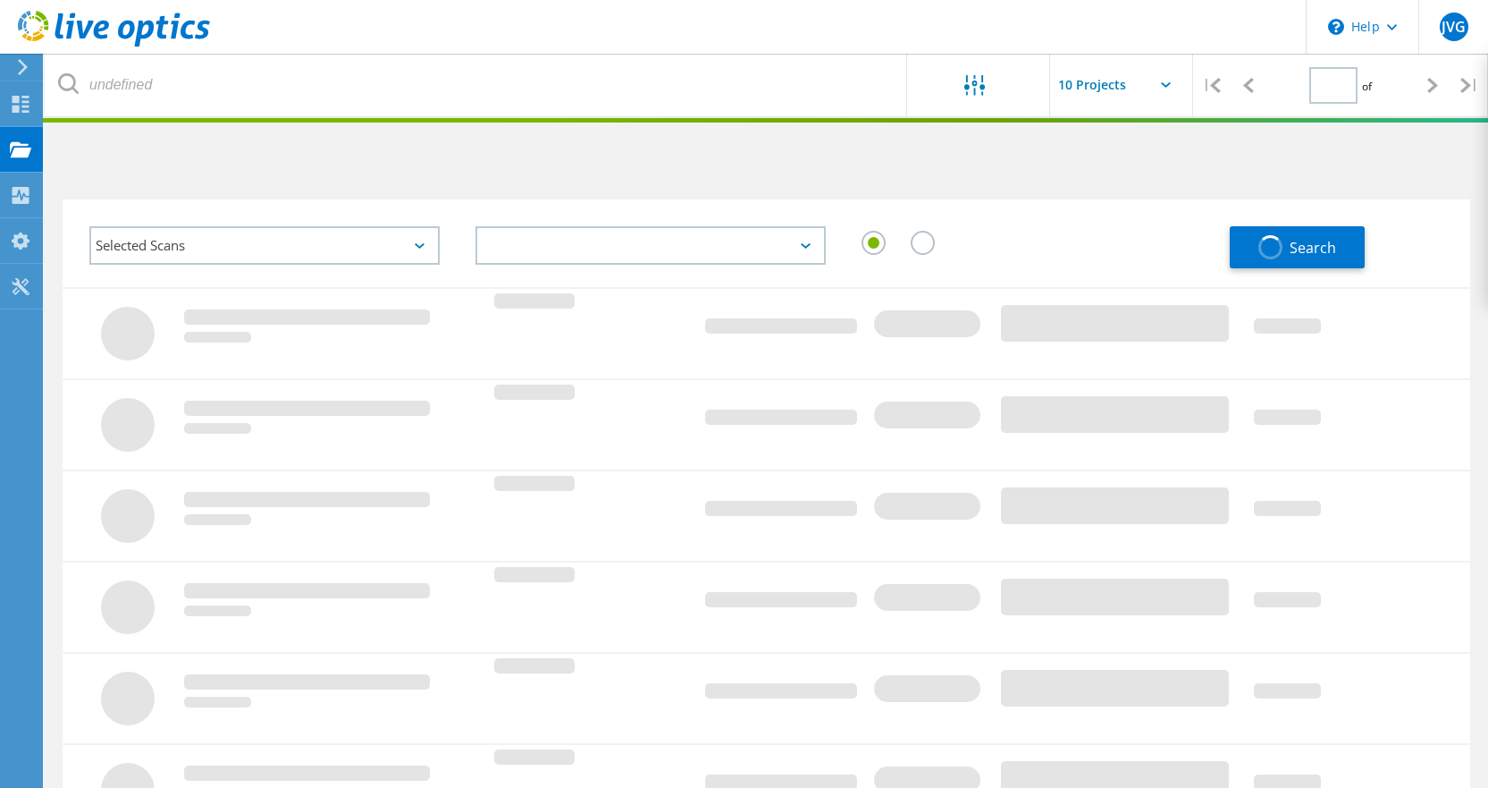
type input "1"
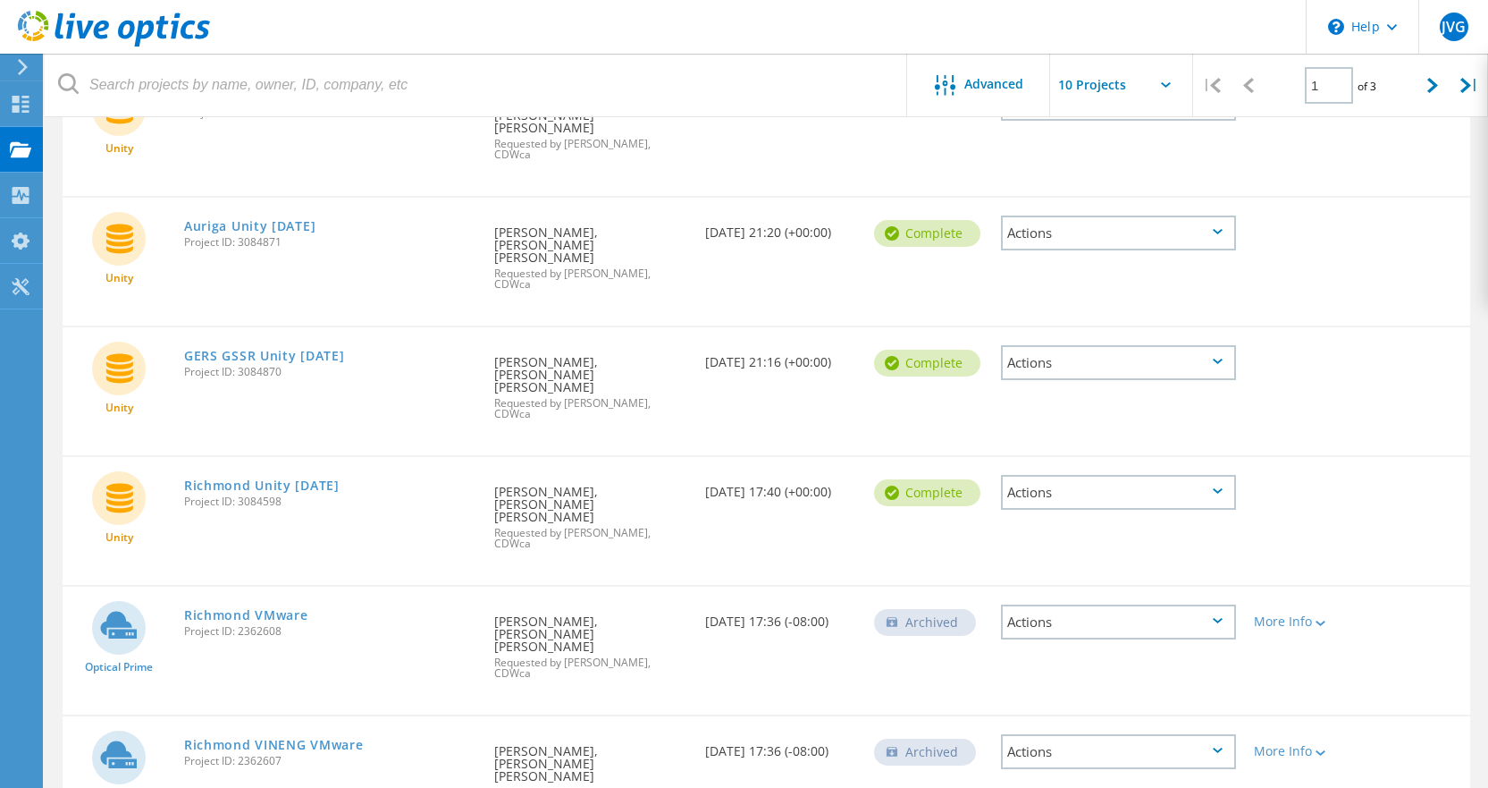
scroll to position [751, 0]
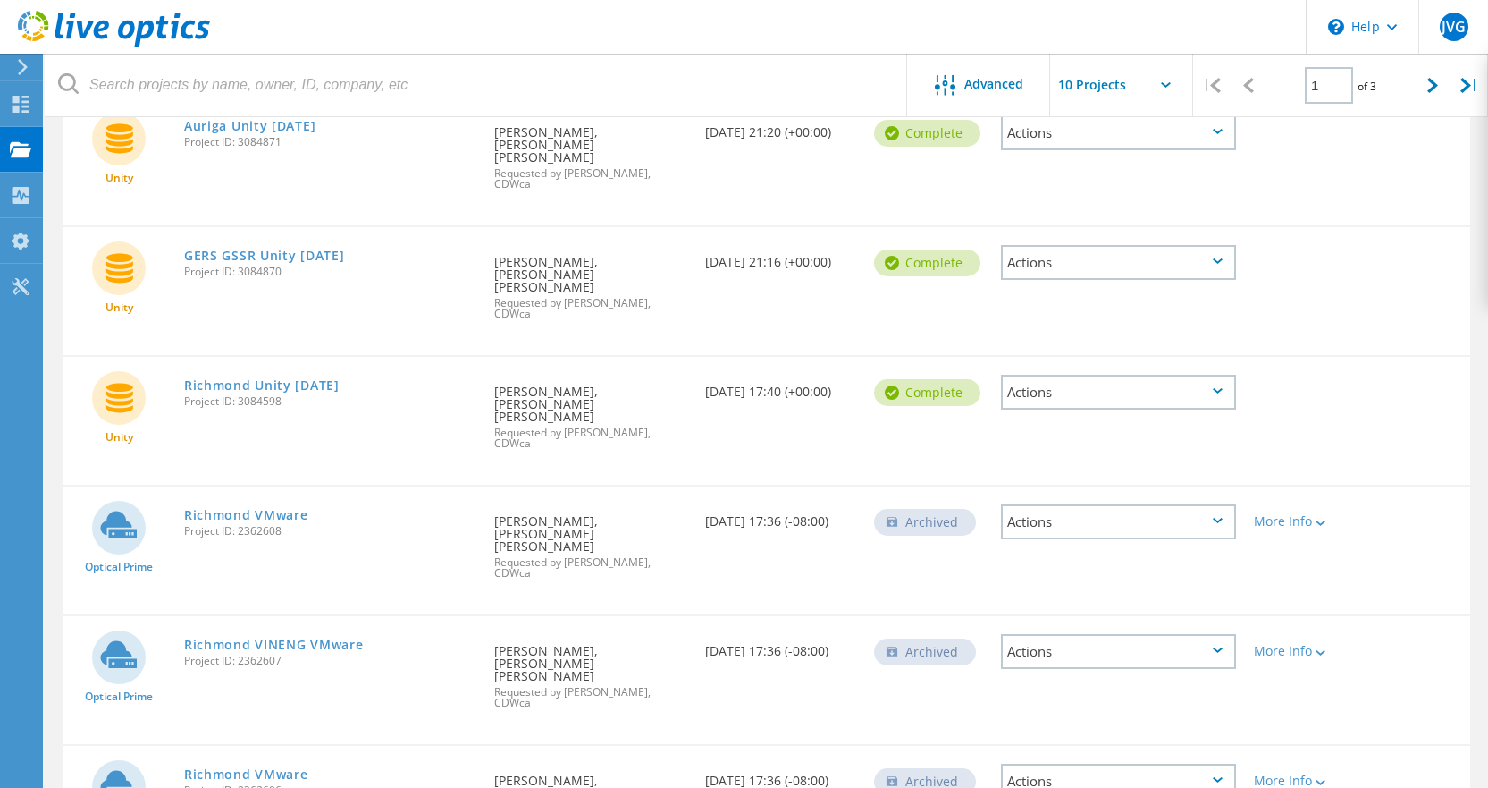
click at [1219, 518] on icon at bounding box center [1218, 520] width 10 height 5
click at [1052, 535] on div "Delete" at bounding box center [1119, 549] width 232 height 28
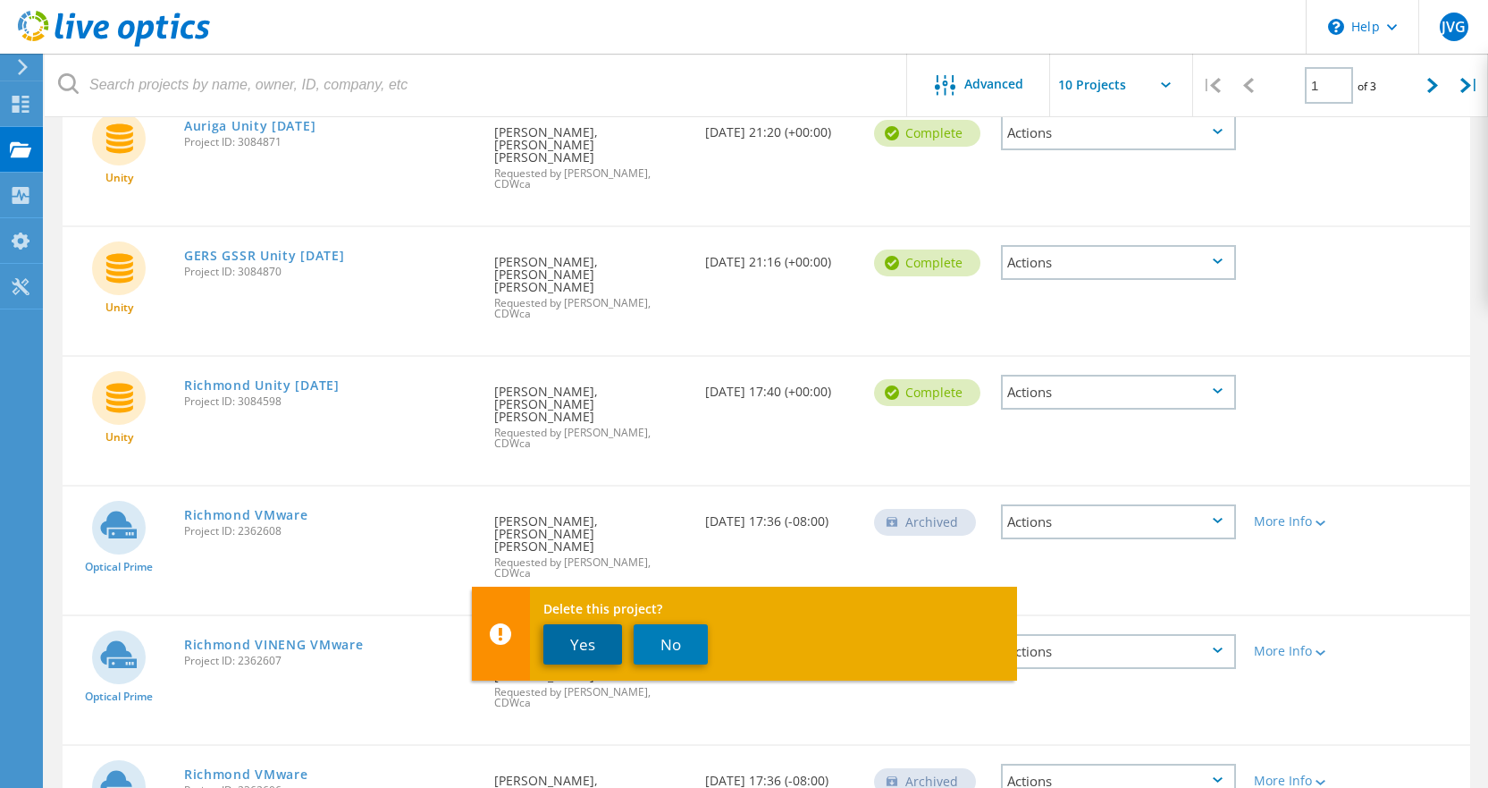
click at [599, 649] on button "Yes" at bounding box center [582, 644] width 79 height 40
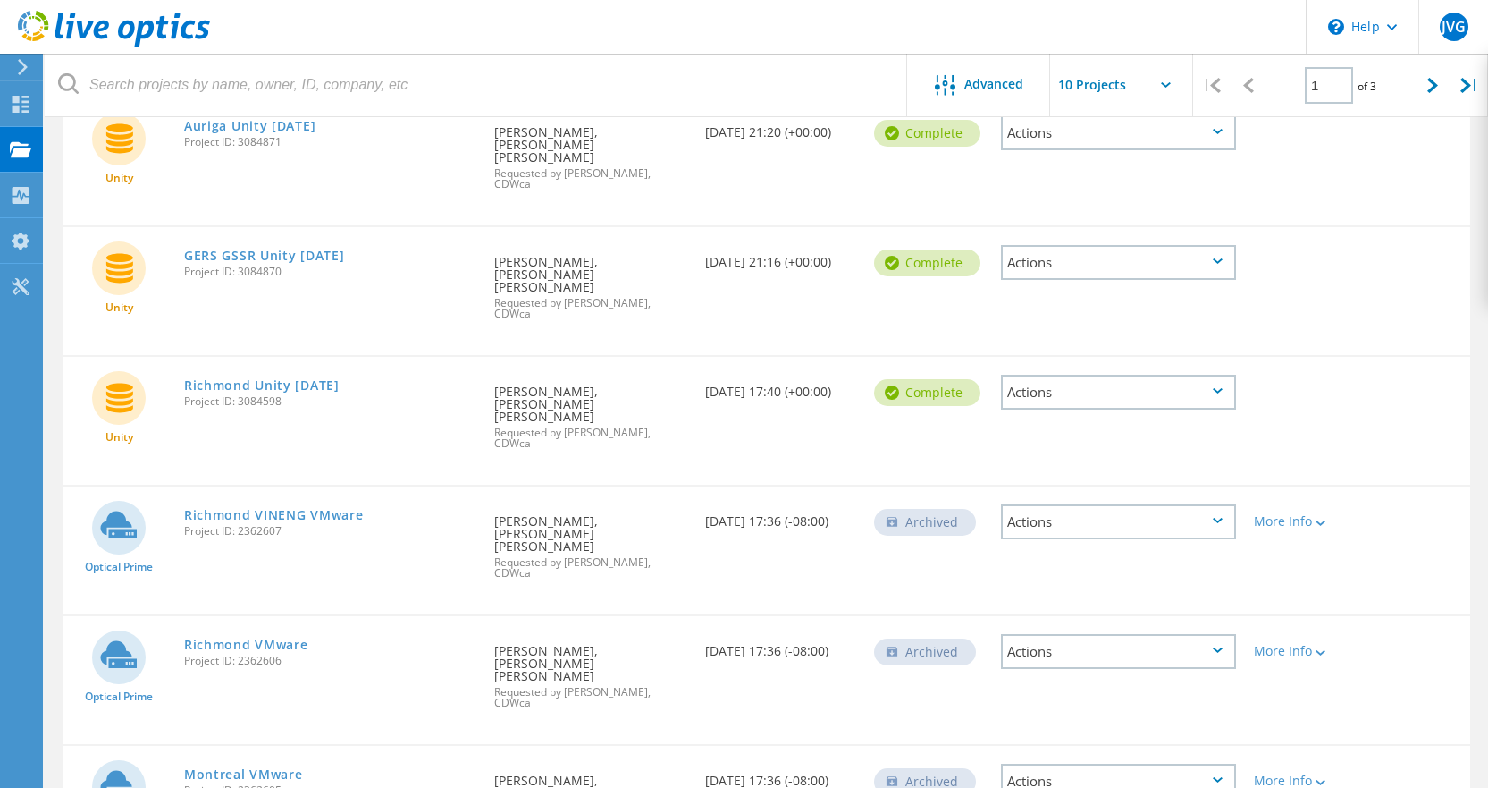
click at [1221, 647] on icon at bounding box center [1218, 649] width 10 height 5
click at [1066, 665] on div "Delete" at bounding box center [1119, 679] width 232 height 28
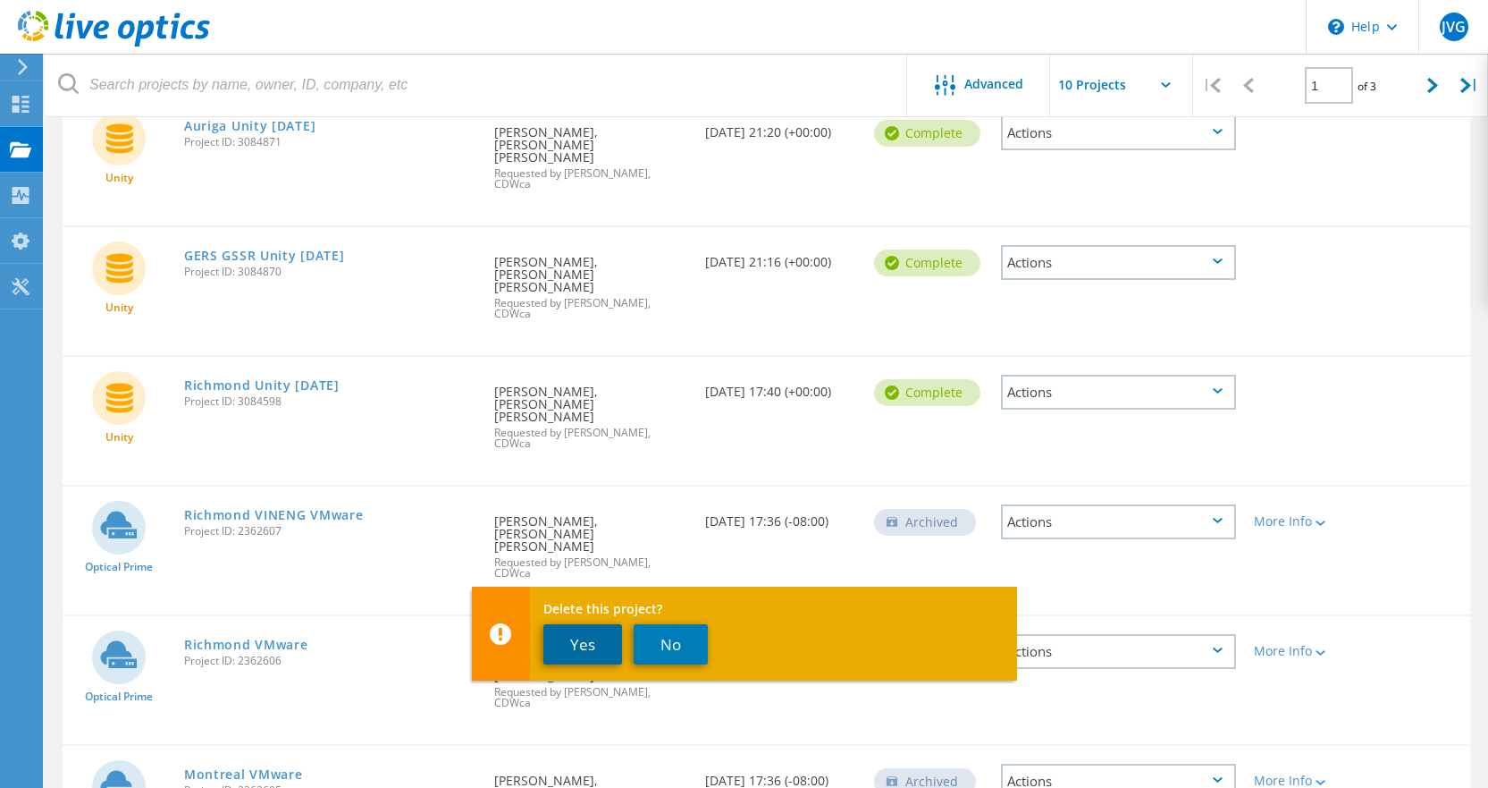
click at [564, 643] on button "Yes" at bounding box center [582, 644] width 79 height 40
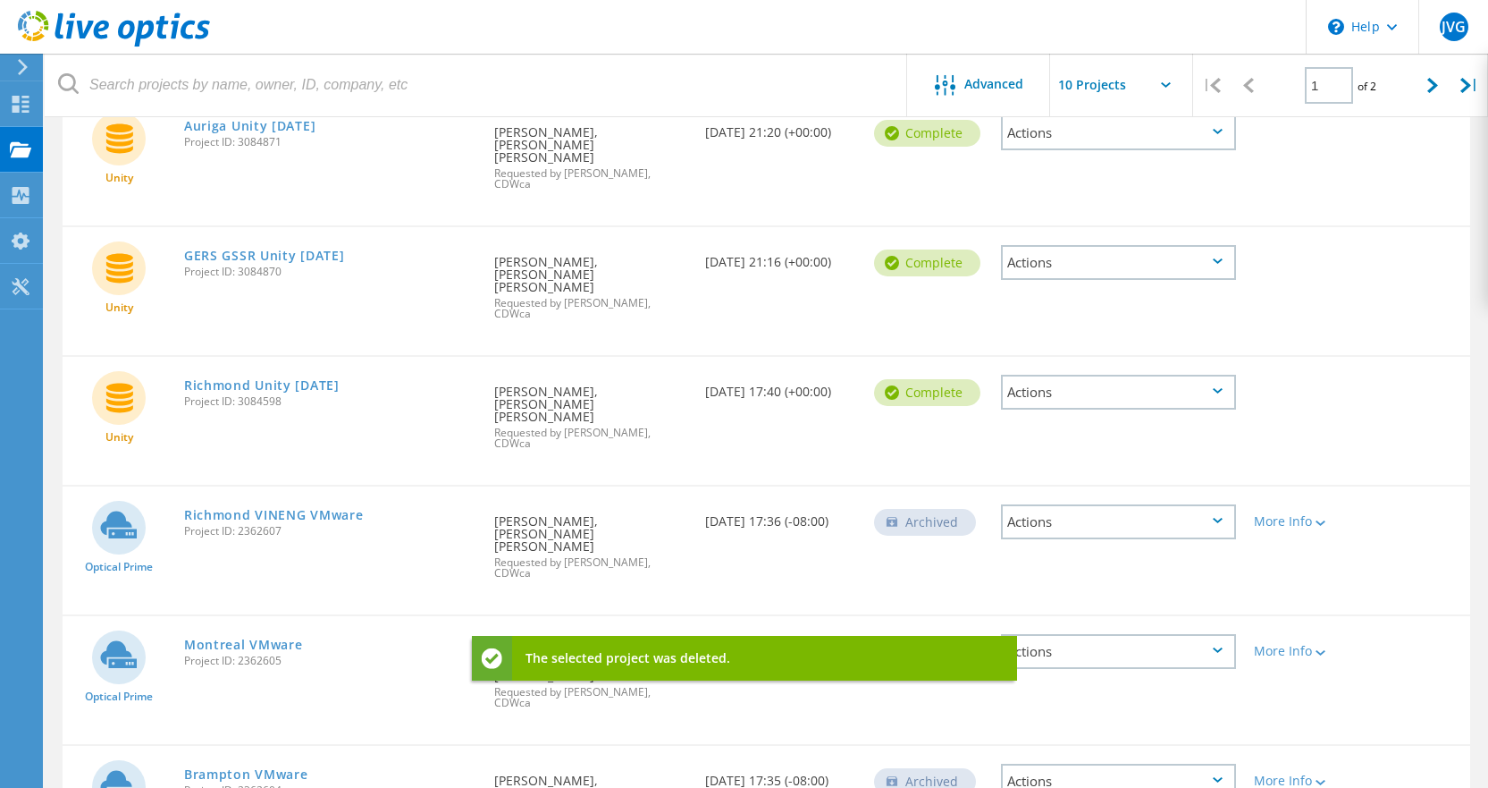
click at [1218, 777] on icon at bounding box center [1218, 779] width 10 height 5
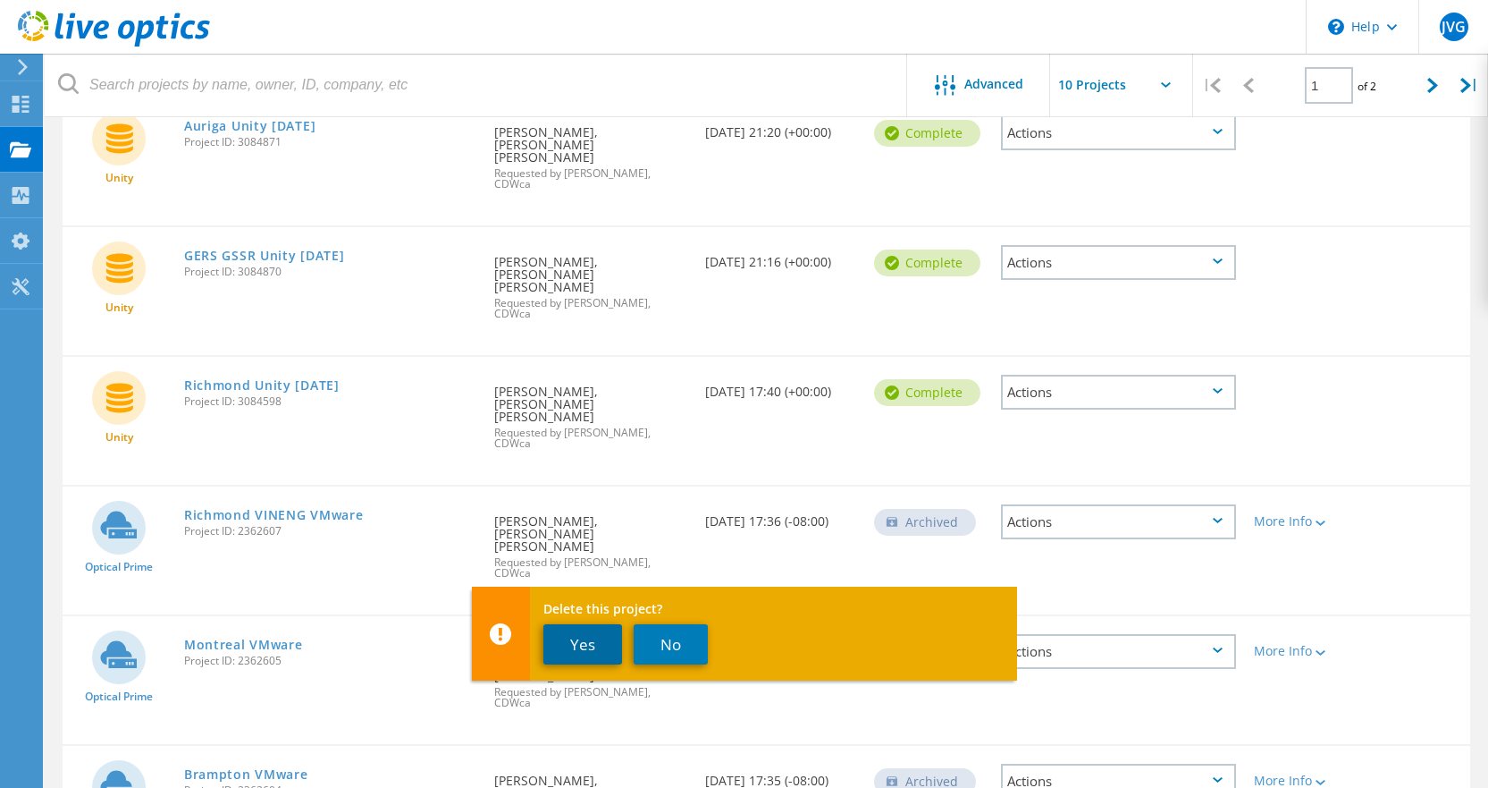
click at [589, 645] on button "Yes" at bounding box center [582, 644] width 79 height 40
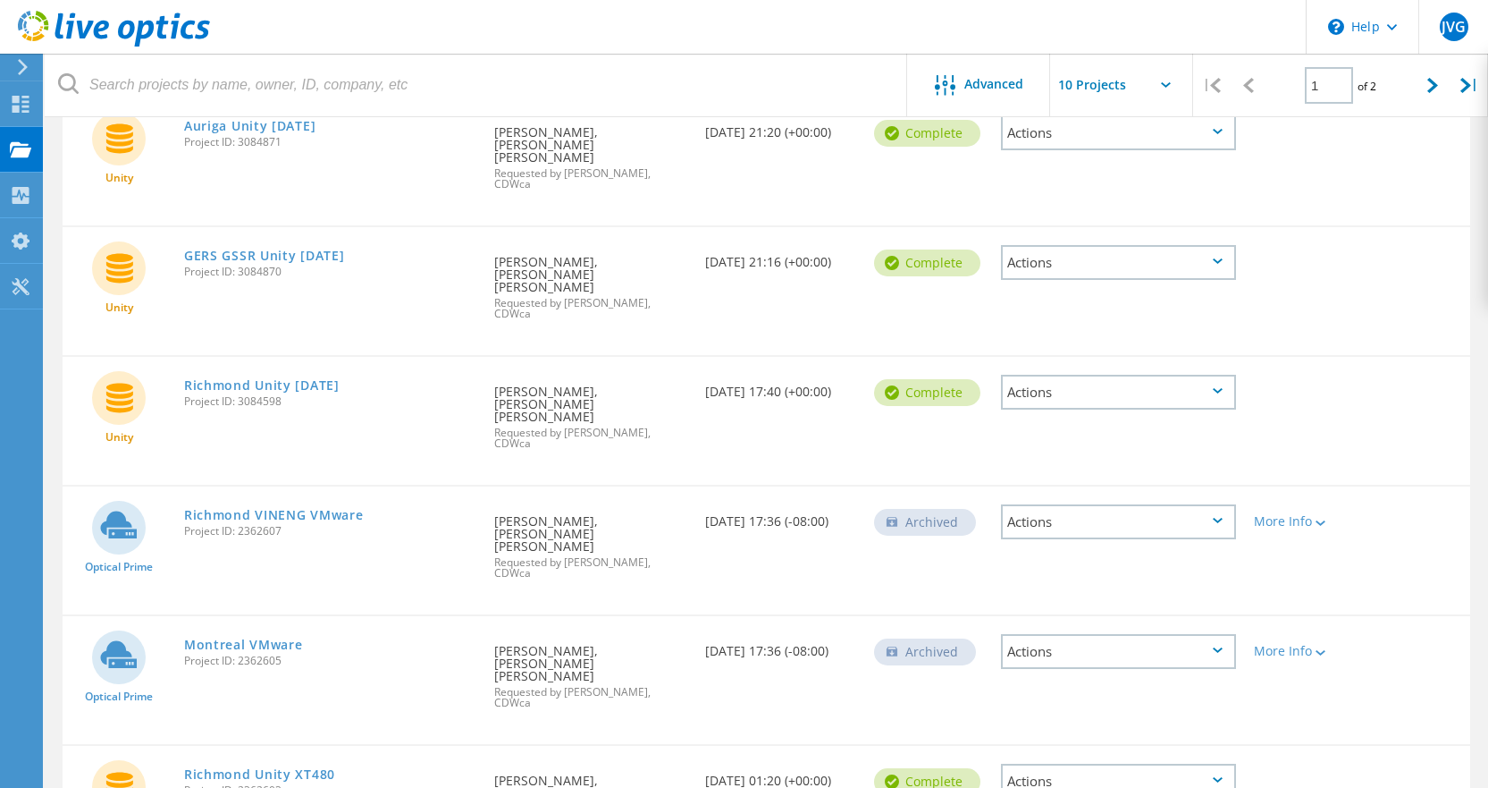
click at [1217, 647] on icon at bounding box center [1218, 649] width 10 height 5
click at [1059, 665] on div "Delete" at bounding box center [1119, 679] width 232 height 28
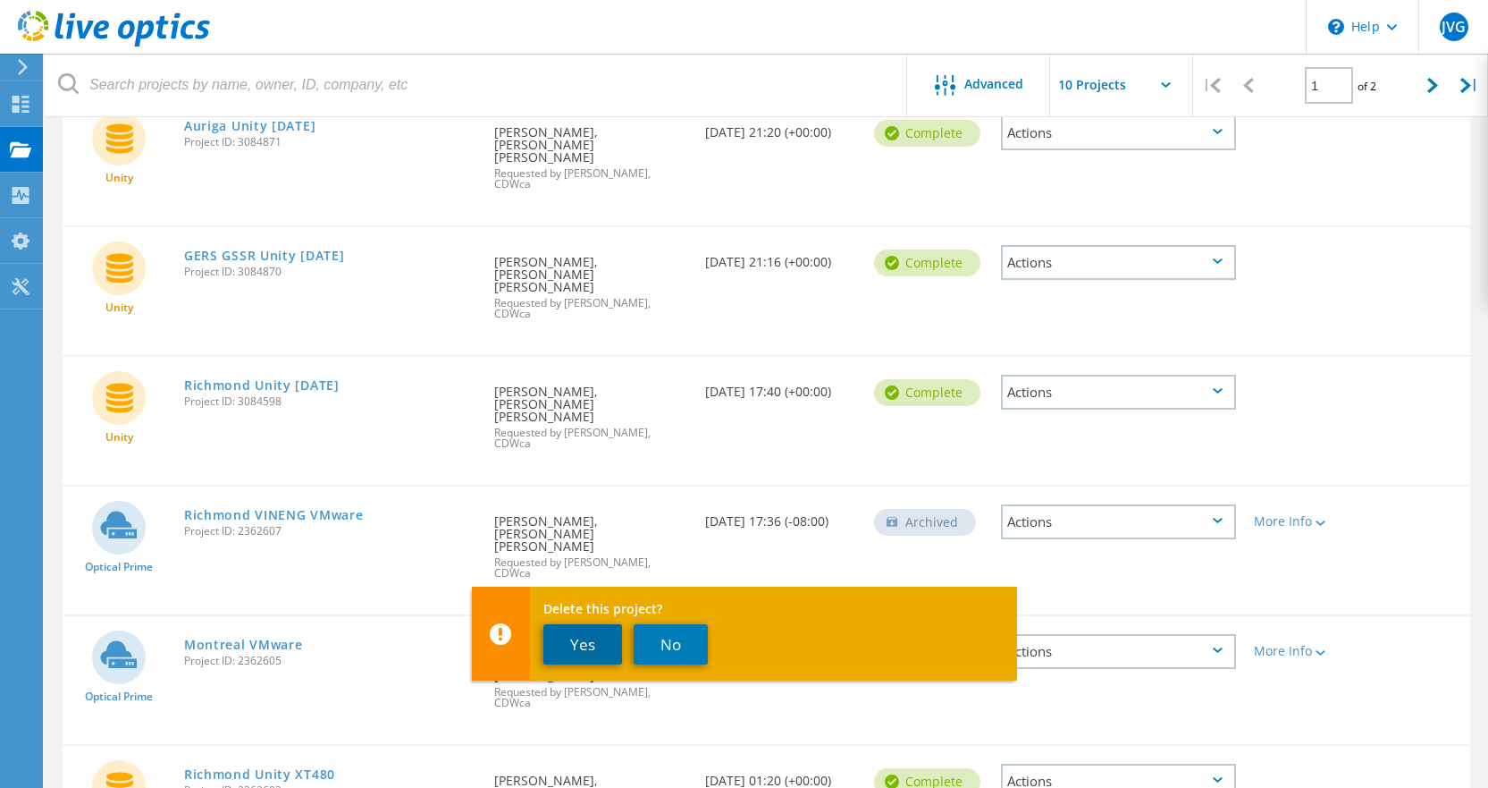
click at [606, 639] on button "Yes" at bounding box center [582, 644] width 79 height 40
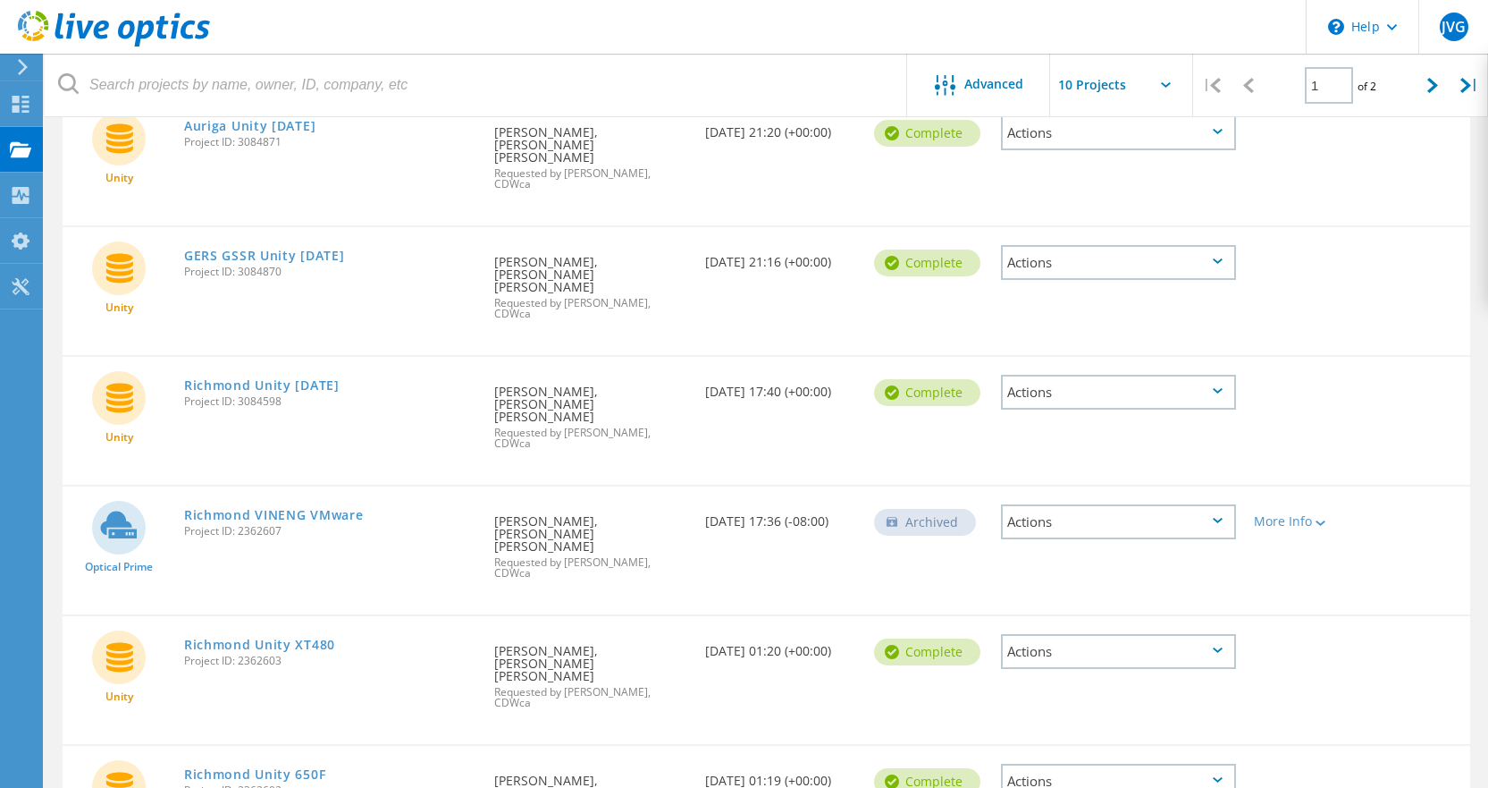
click at [1216, 518] on icon at bounding box center [1218, 520] width 10 height 5
click at [1051, 535] on div "Delete" at bounding box center [1119, 549] width 232 height 28
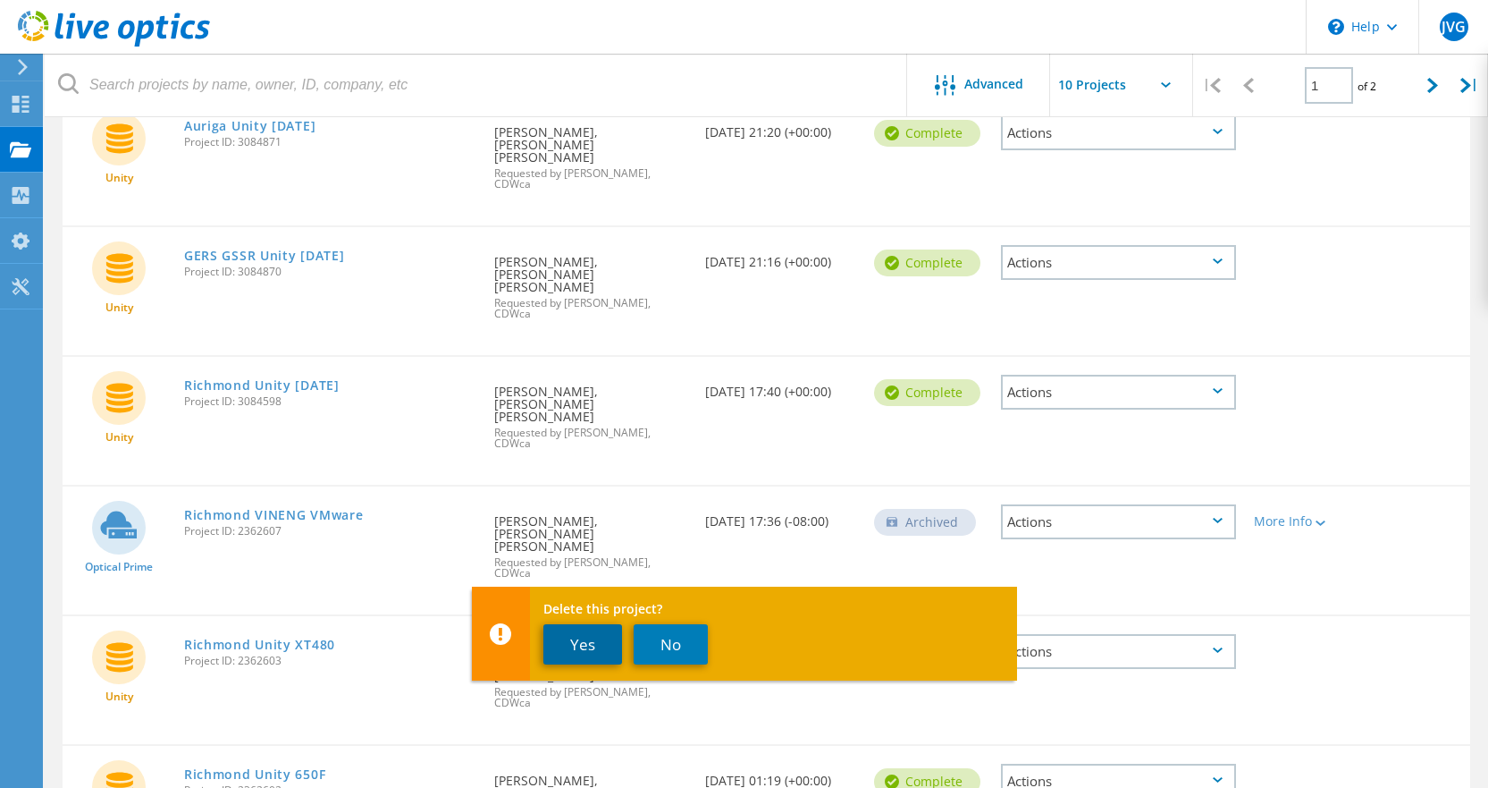
click at [581, 653] on button "Yes" at bounding box center [582, 644] width 79 height 40
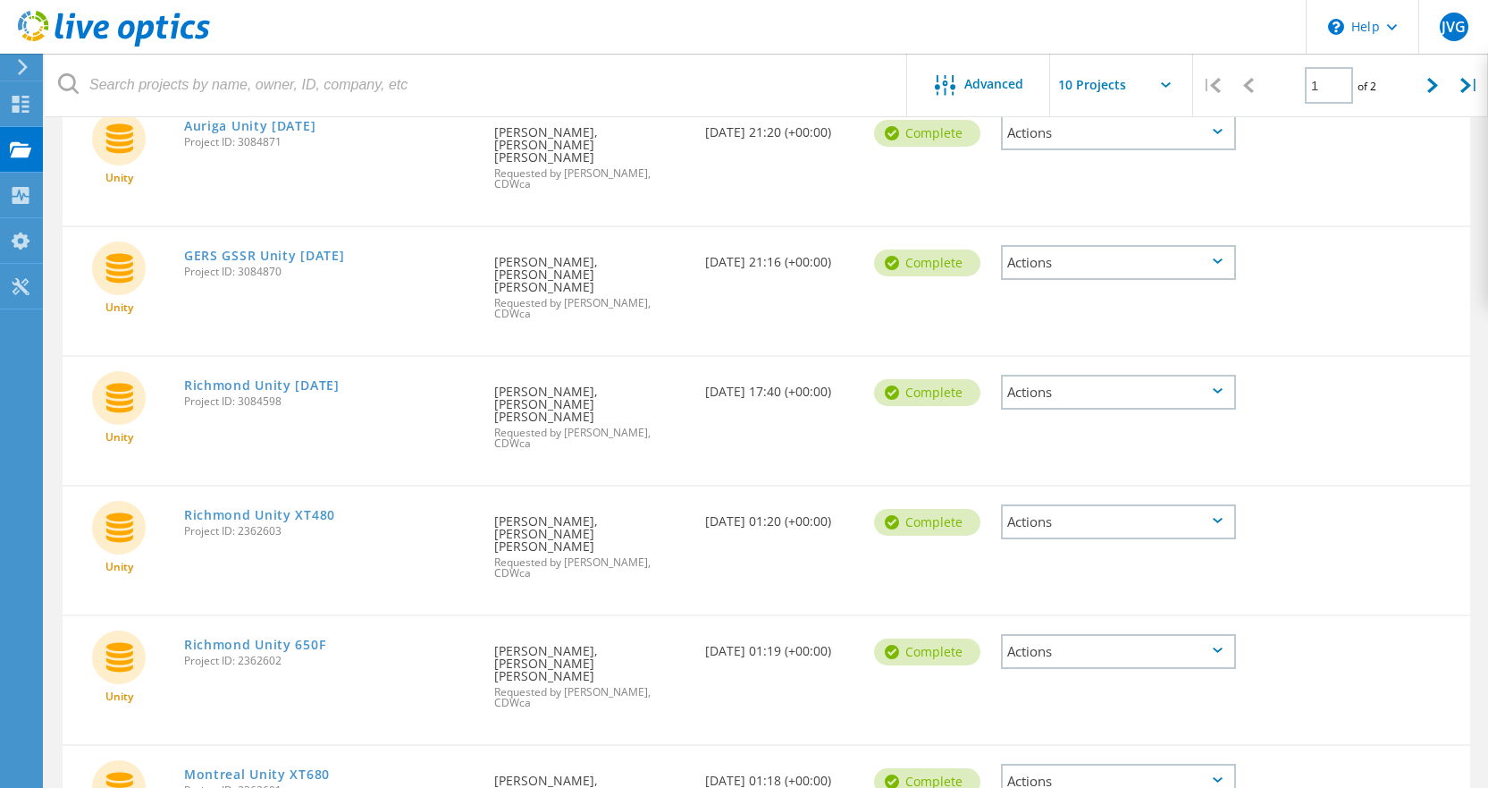
click at [1219, 518] on icon at bounding box center [1218, 520] width 10 height 5
click at [1032, 550] on div "Delete" at bounding box center [1119, 564] width 232 height 28
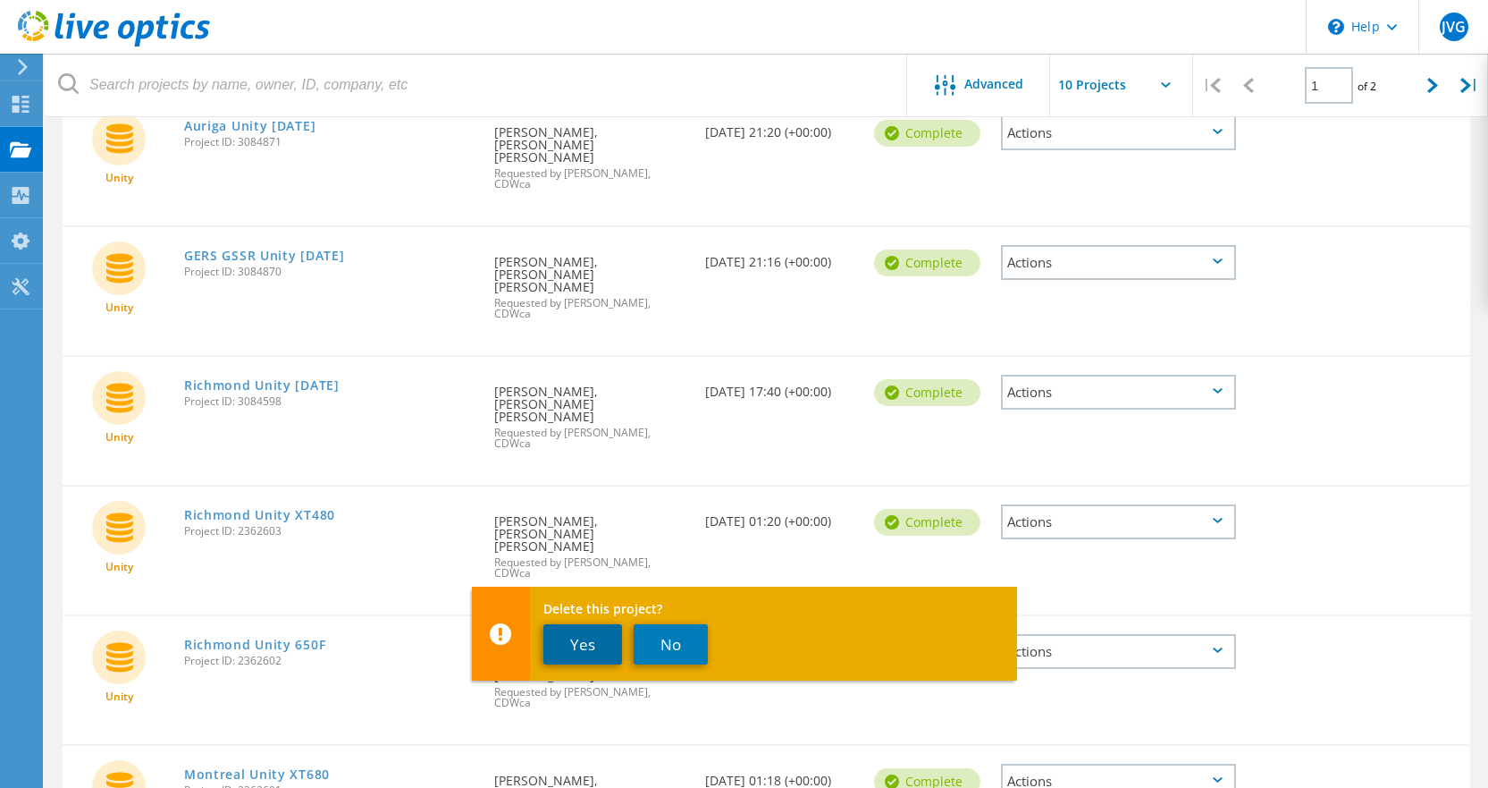
click at [569, 645] on button "Yes" at bounding box center [582, 644] width 79 height 40
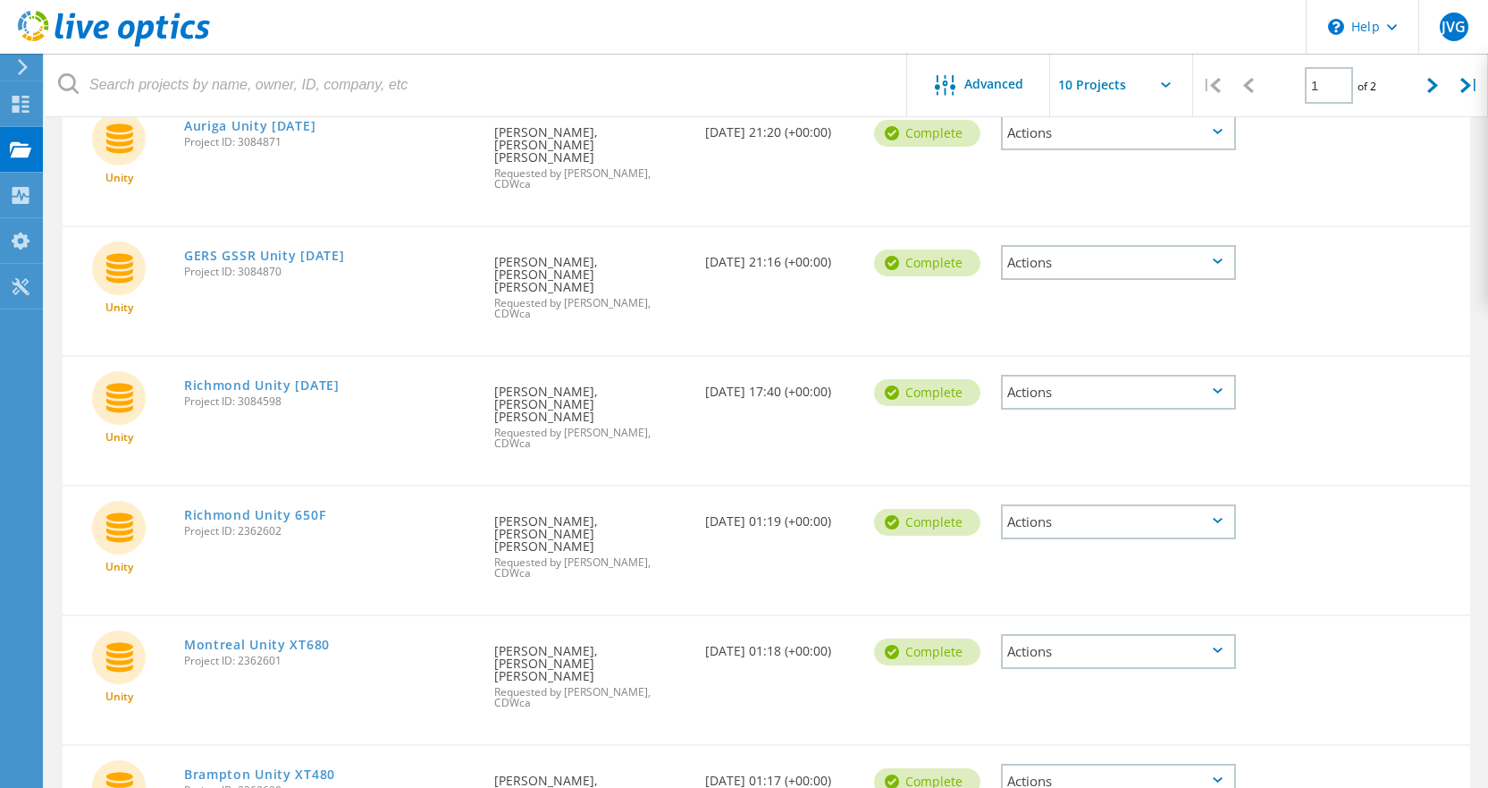
click at [1221, 647] on icon at bounding box center [1218, 649] width 10 height 5
click at [1059, 679] on div "Delete" at bounding box center [1119, 693] width 232 height 28
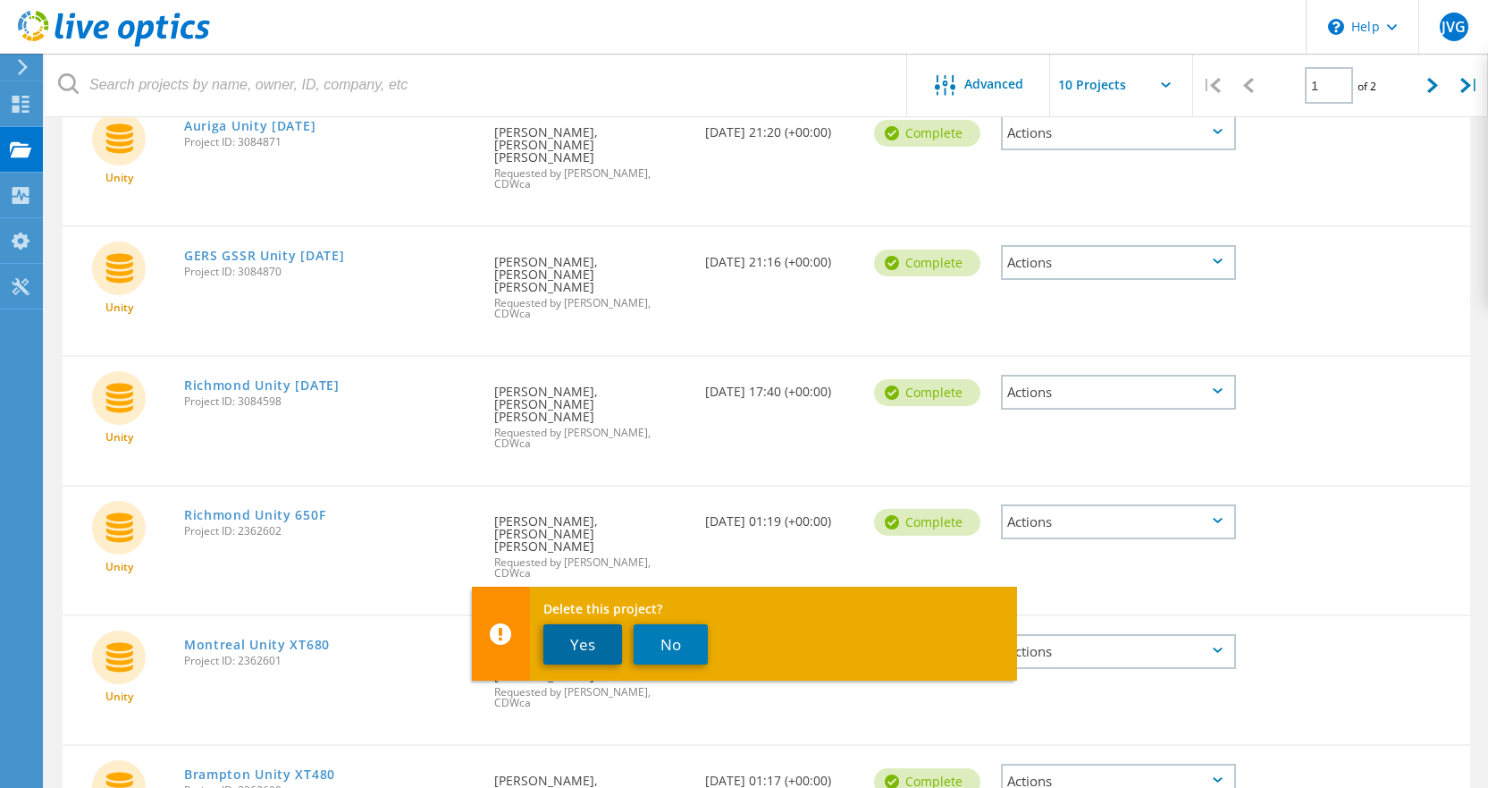
click at [602, 642] on button "Yes" at bounding box center [582, 644] width 79 height 40
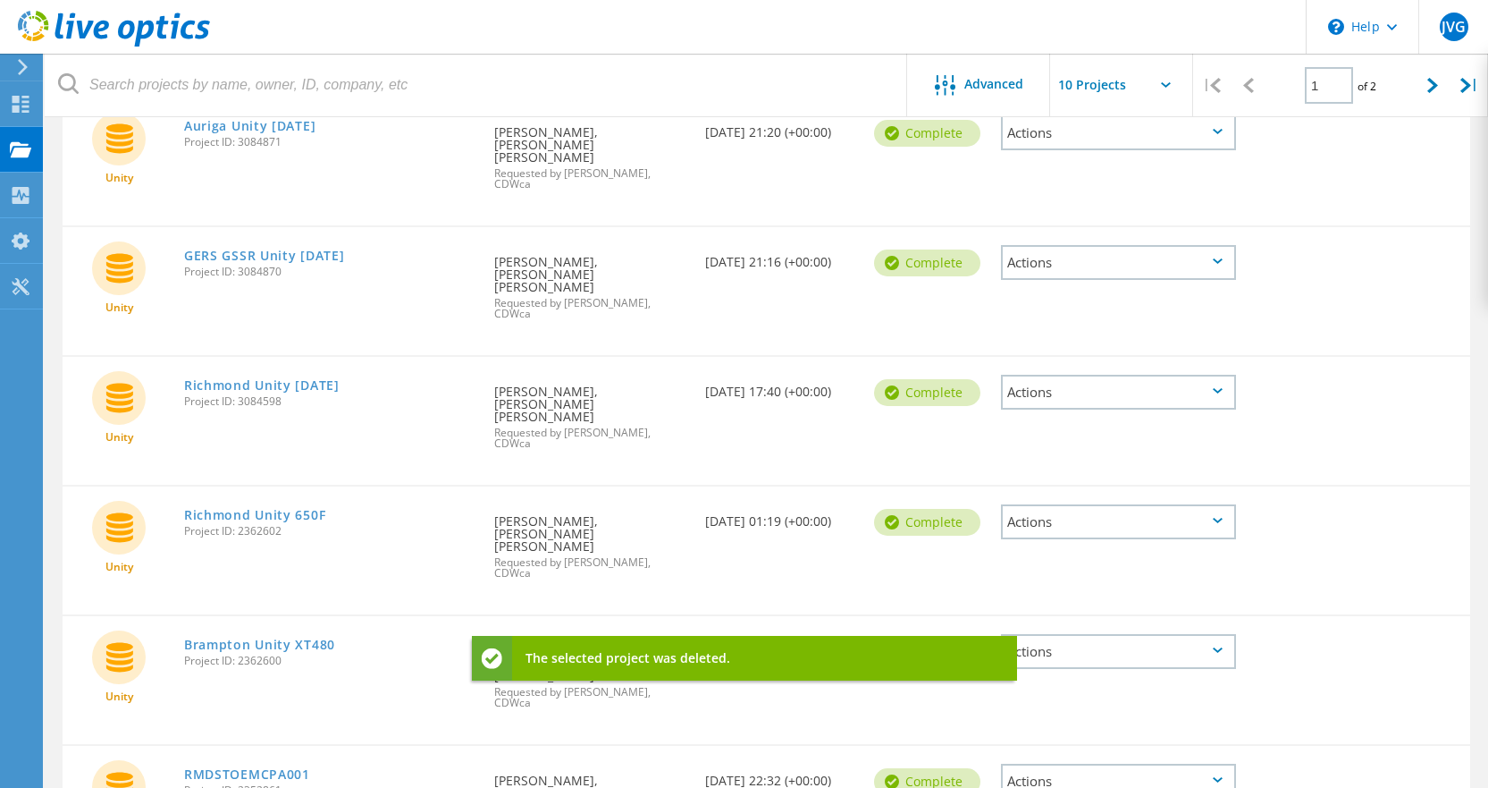
click at [1221, 777] on icon at bounding box center [1218, 779] width 10 height 5
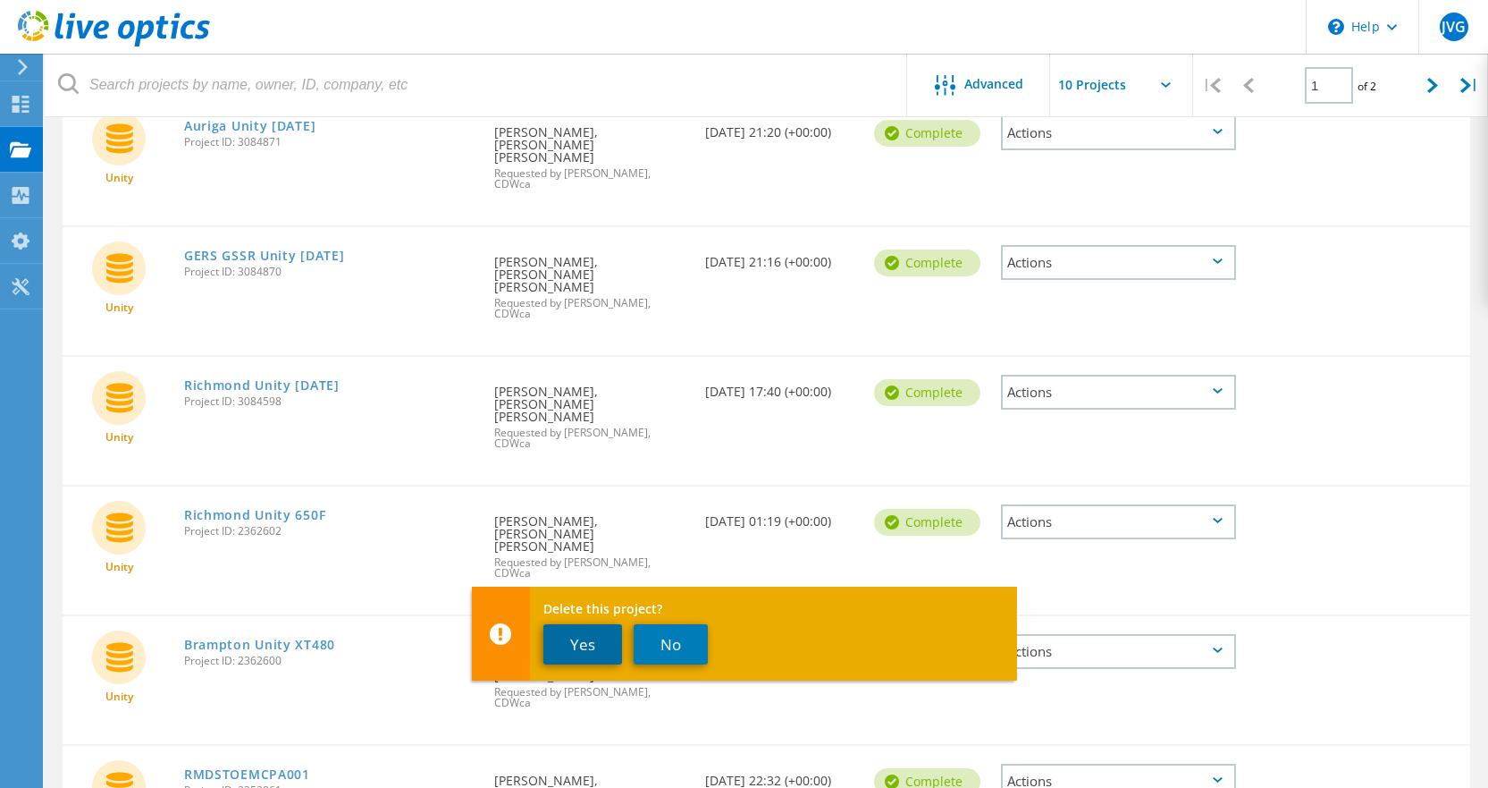
click at [599, 636] on button "Yes" at bounding box center [582, 644] width 79 height 40
